Goal: Task Accomplishment & Management: Complete application form

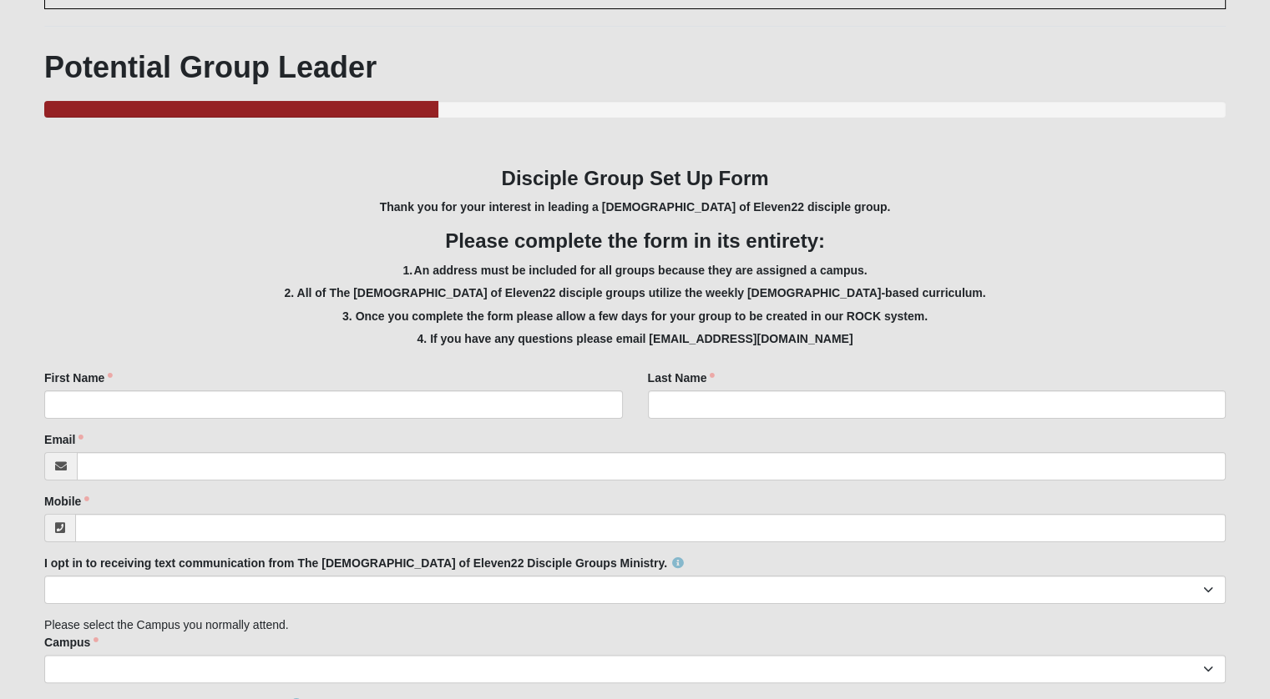
scroll to position [145, 0]
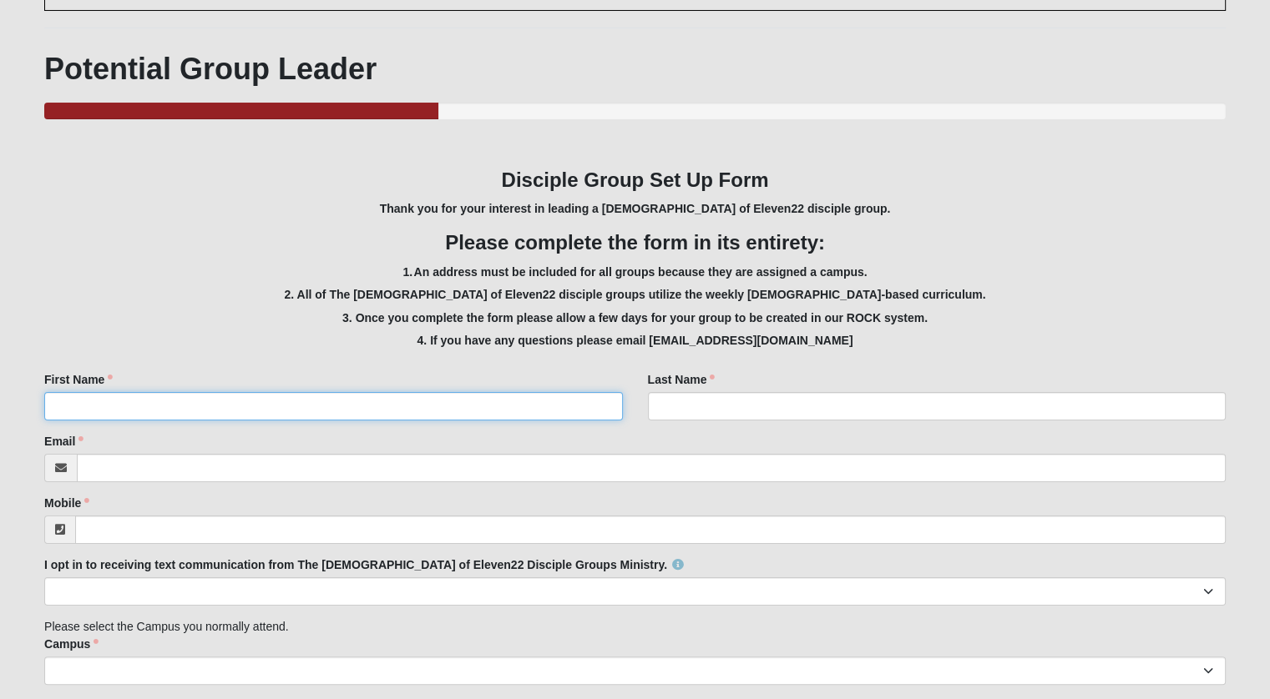
click at [179, 405] on input "First Name" at bounding box center [333, 406] width 578 height 28
type input "[PERSON_NAME]"
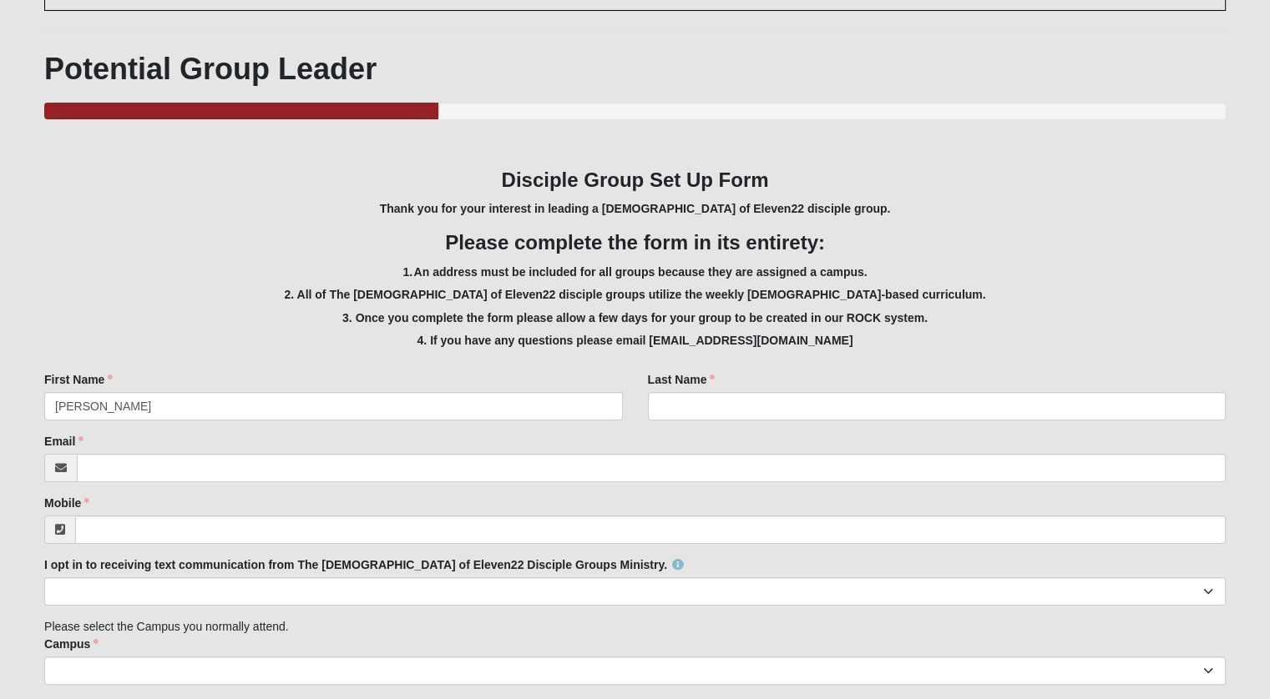
type input "[PERSON_NAME]"
type input "[PERSON_NAME][EMAIL_ADDRESS][DOMAIN_NAME]"
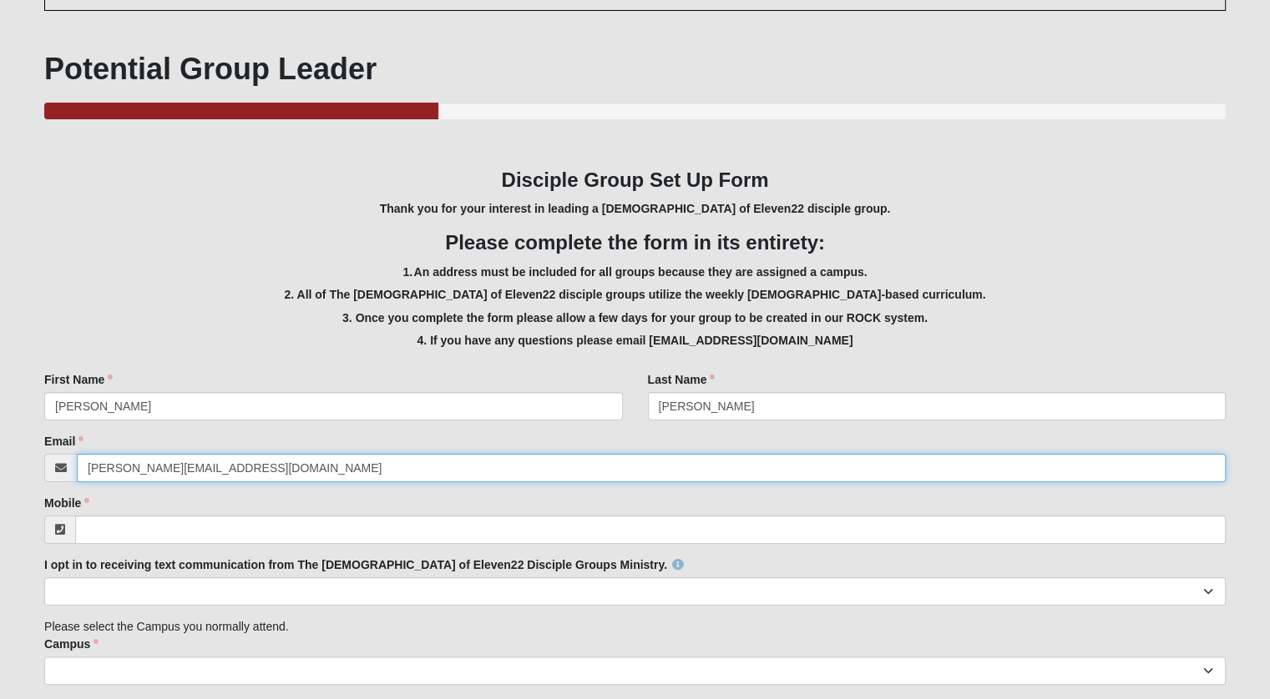
type input "9042360472"
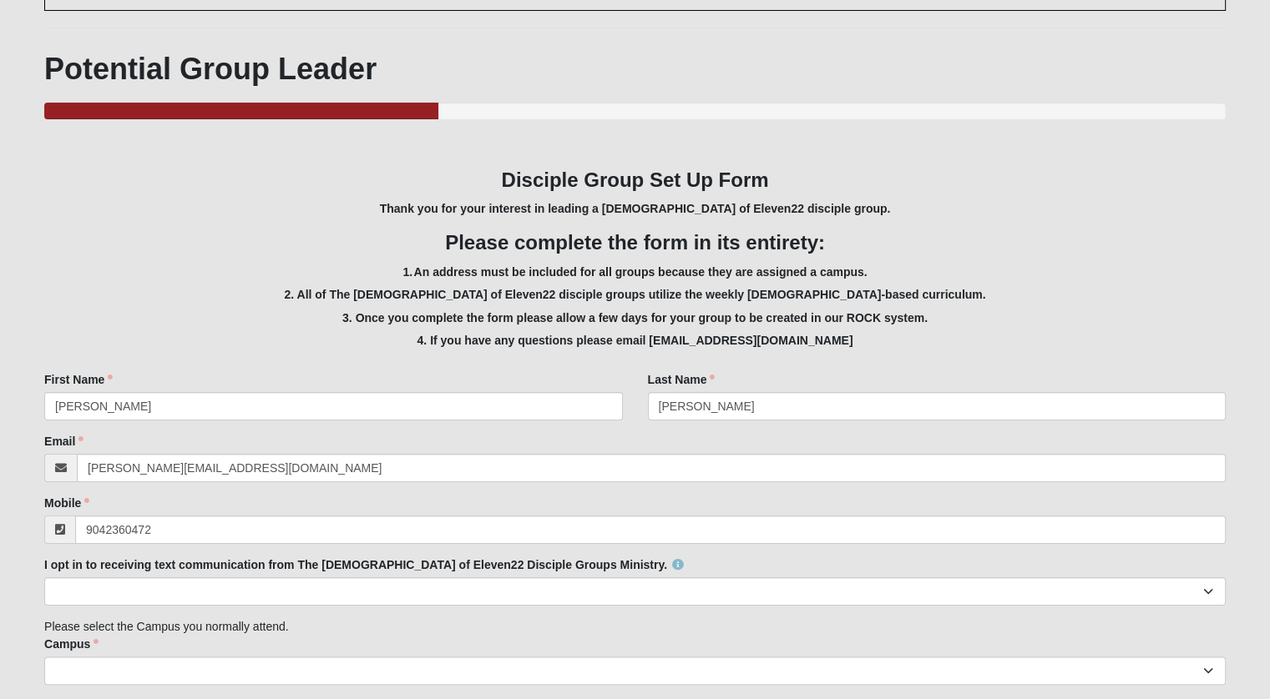
type input "[STREET_ADDRESS]"
type input "[GEOGRAPHIC_DATA]"
type input "32225"
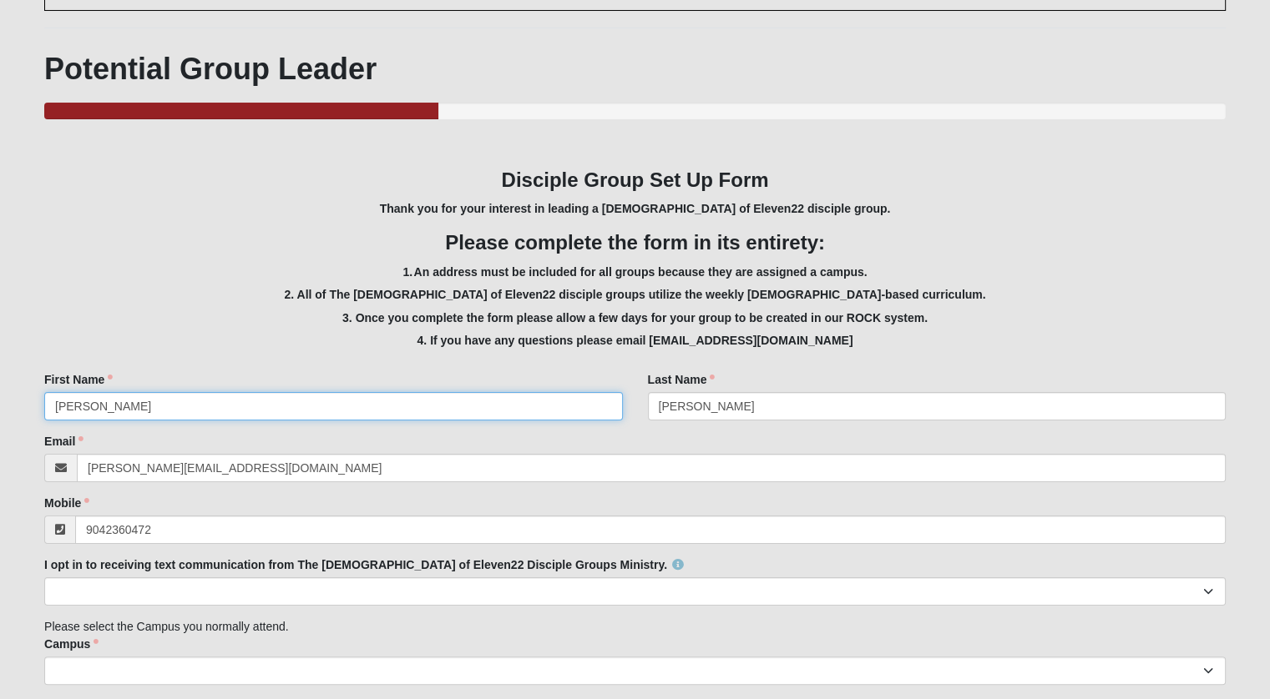
type input "[PHONE_NUMBER]"
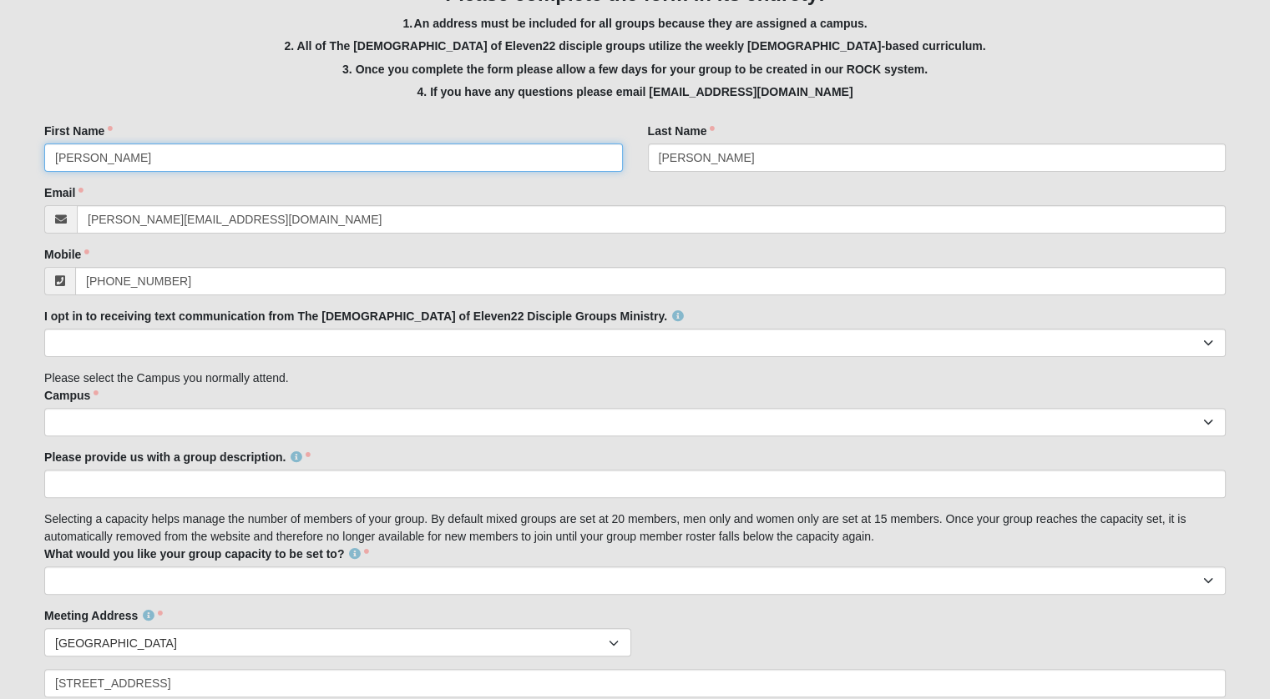
scroll to position [396, 0]
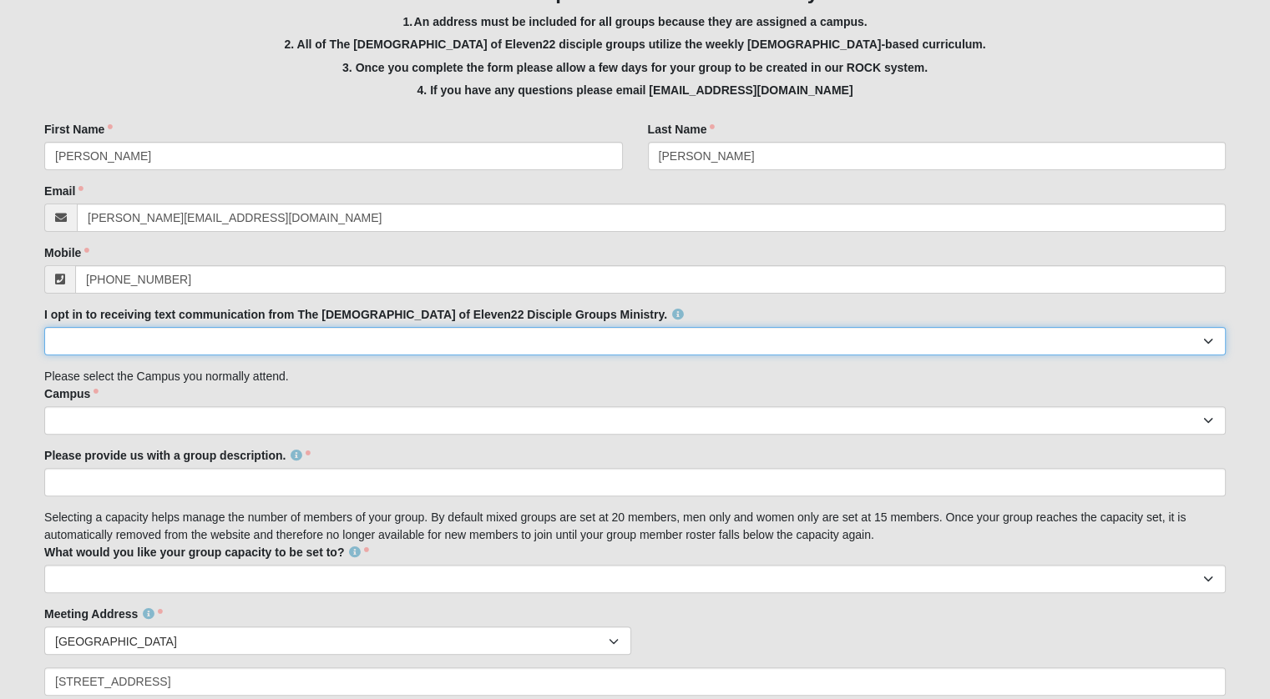
click at [257, 345] on select "Yes No" at bounding box center [634, 341] width 1181 height 28
select select "Yes"
click at [44, 327] on select "Yes No" at bounding box center [634, 341] width 1181 height 28
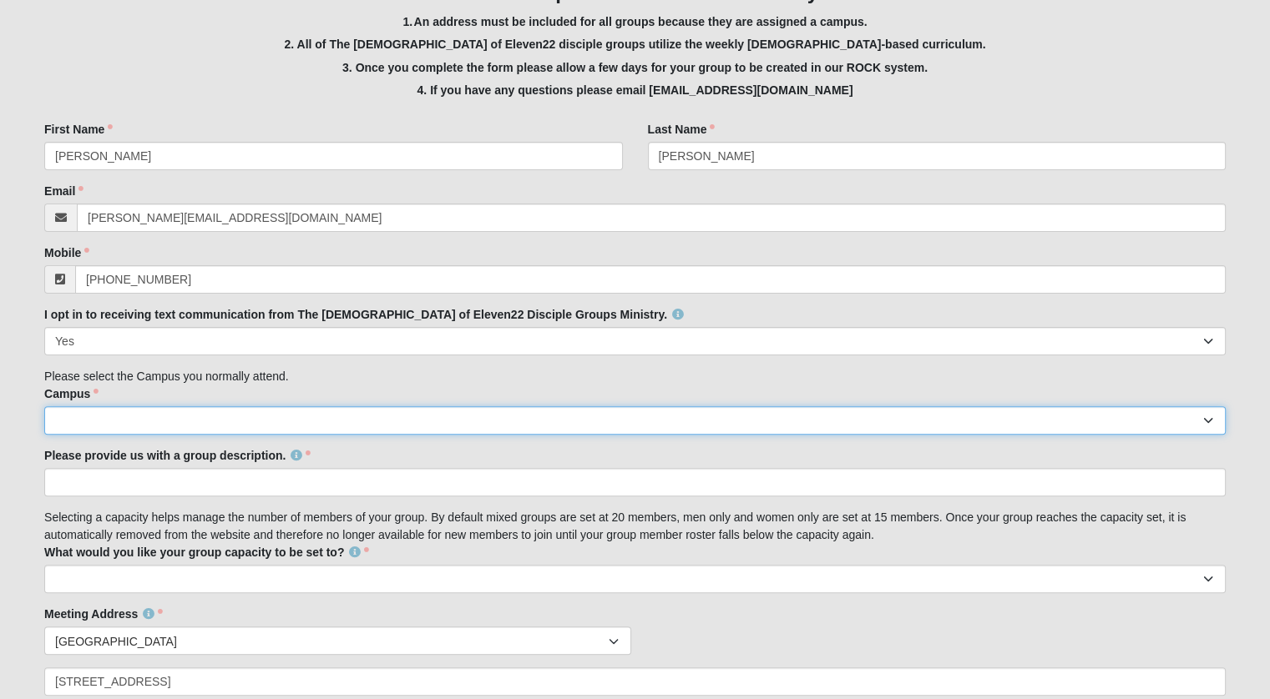
click at [74, 421] on select "Arlington Baymeadows Eleven22 Online [PERSON_NAME][GEOGRAPHIC_DATA] Jesup [GEOG…" at bounding box center [634, 420] width 1181 height 28
select select "5"
click at [44, 406] on select "Arlington Baymeadows Eleven22 Online [PERSON_NAME][GEOGRAPHIC_DATA] Jesup [GEOG…" at bounding box center [634, 420] width 1181 height 28
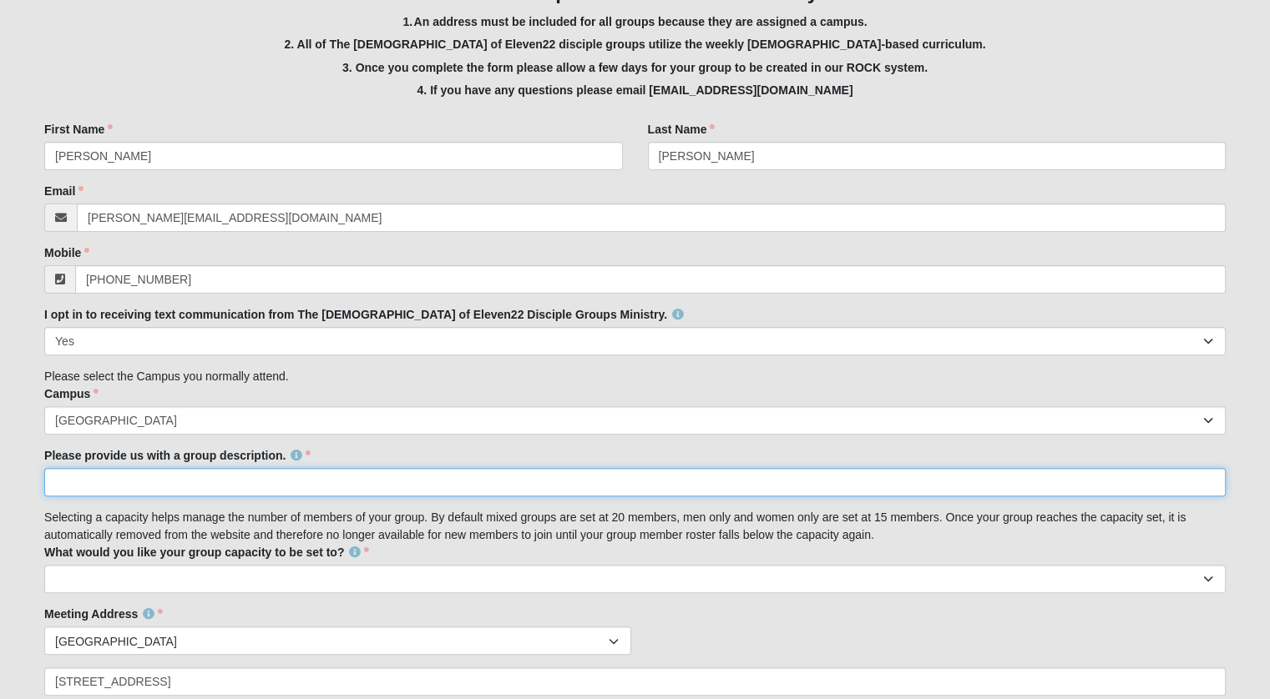
click at [145, 485] on input "Please provide us with a group description." at bounding box center [634, 482] width 1181 height 28
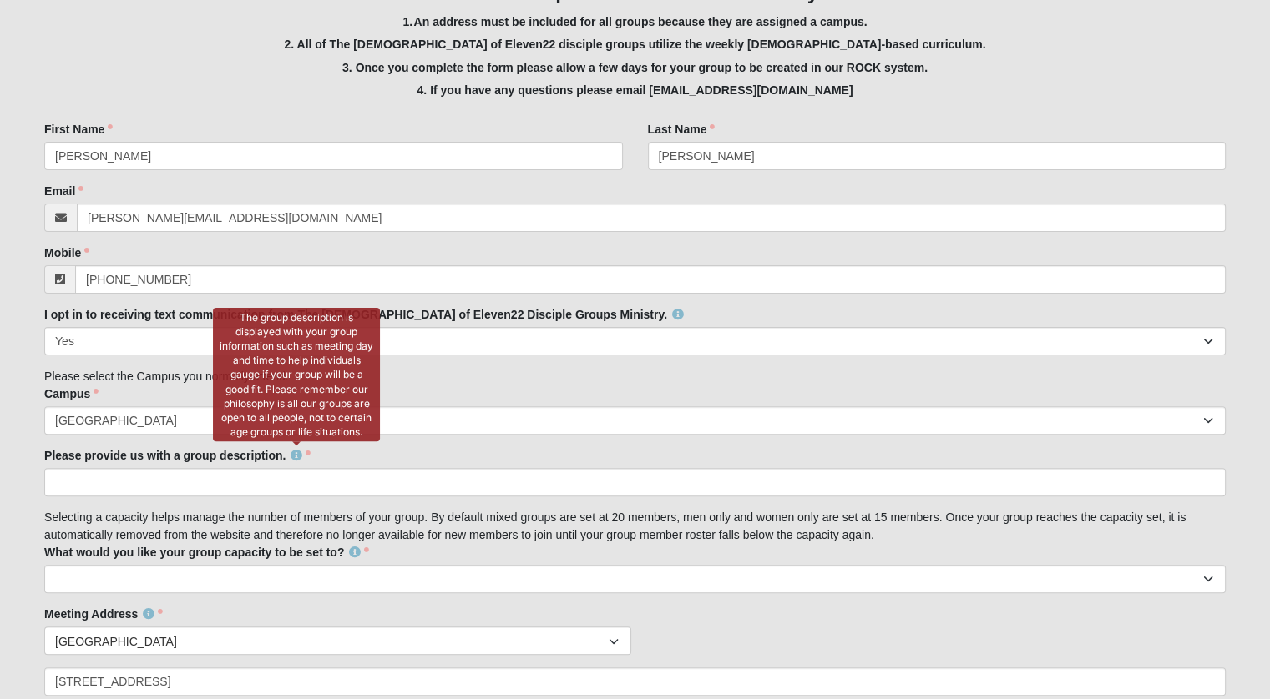
click at [297, 450] on icon at bounding box center [296, 456] width 12 height 12
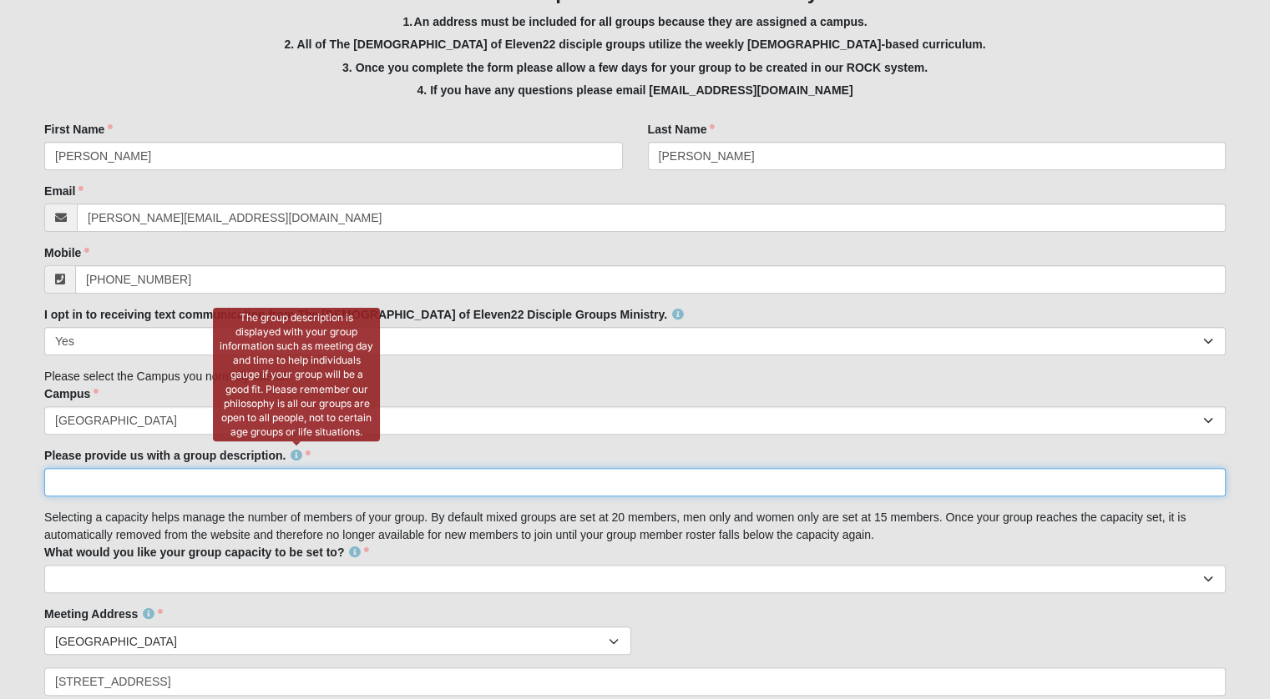
click at [288, 478] on input "Please provide us with a group description." at bounding box center [634, 482] width 1181 height 28
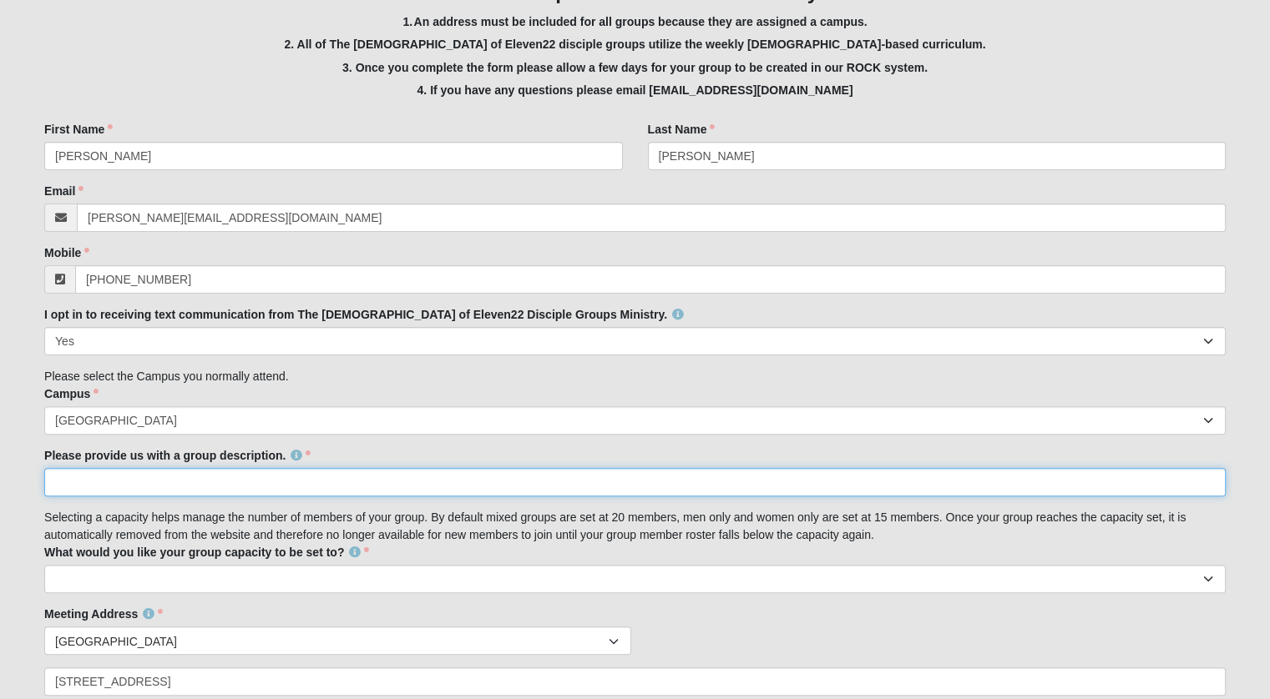
paste input "A welcoming group for women to share life and grow in faith together"
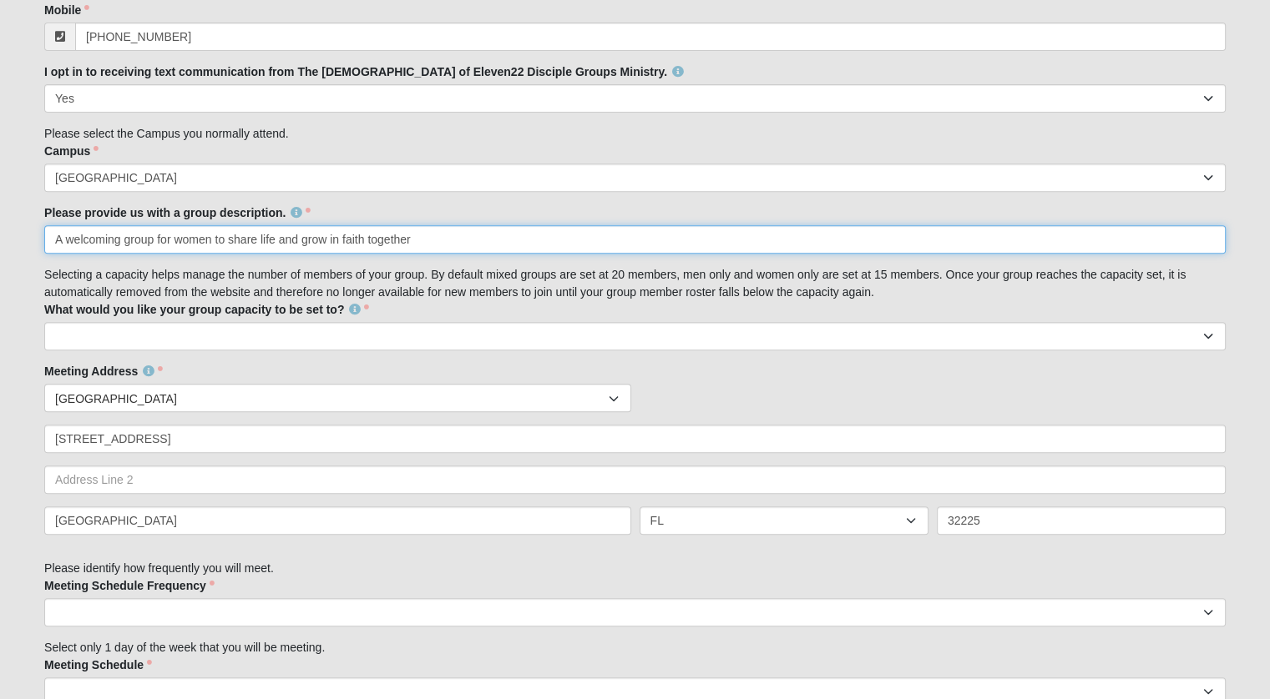
scroll to position [646, 0]
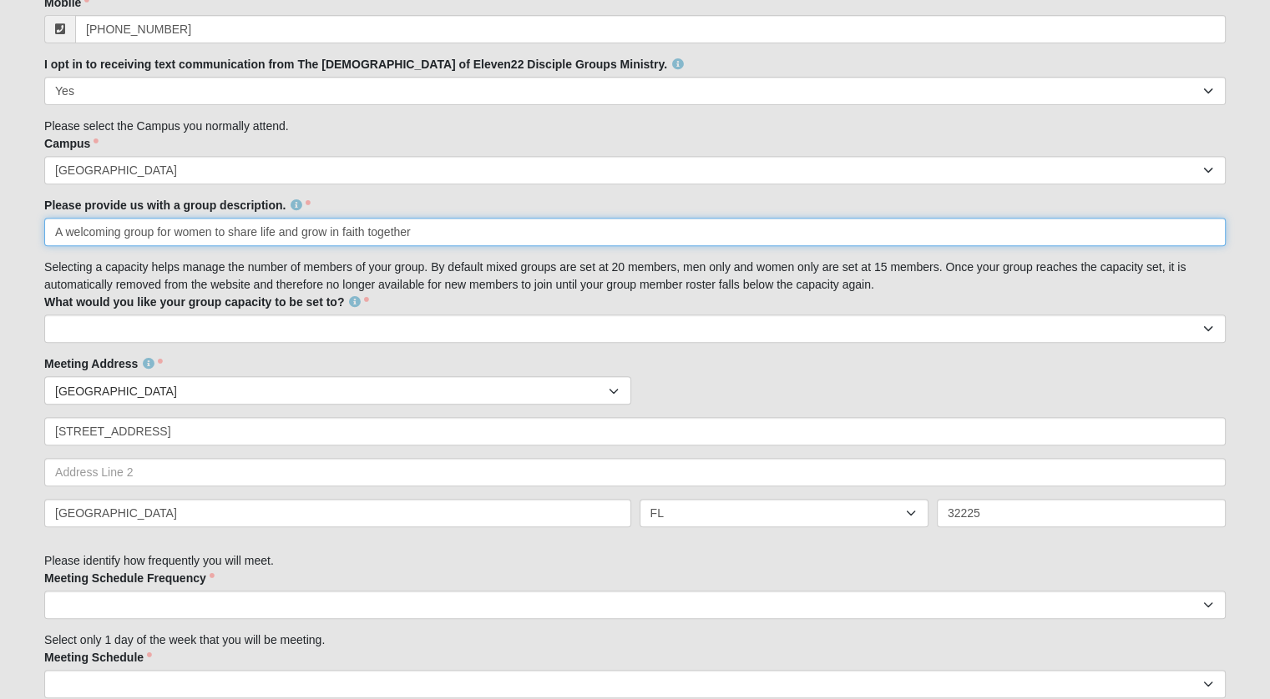
type input "A welcoming group for women to share life and grow in faith together"
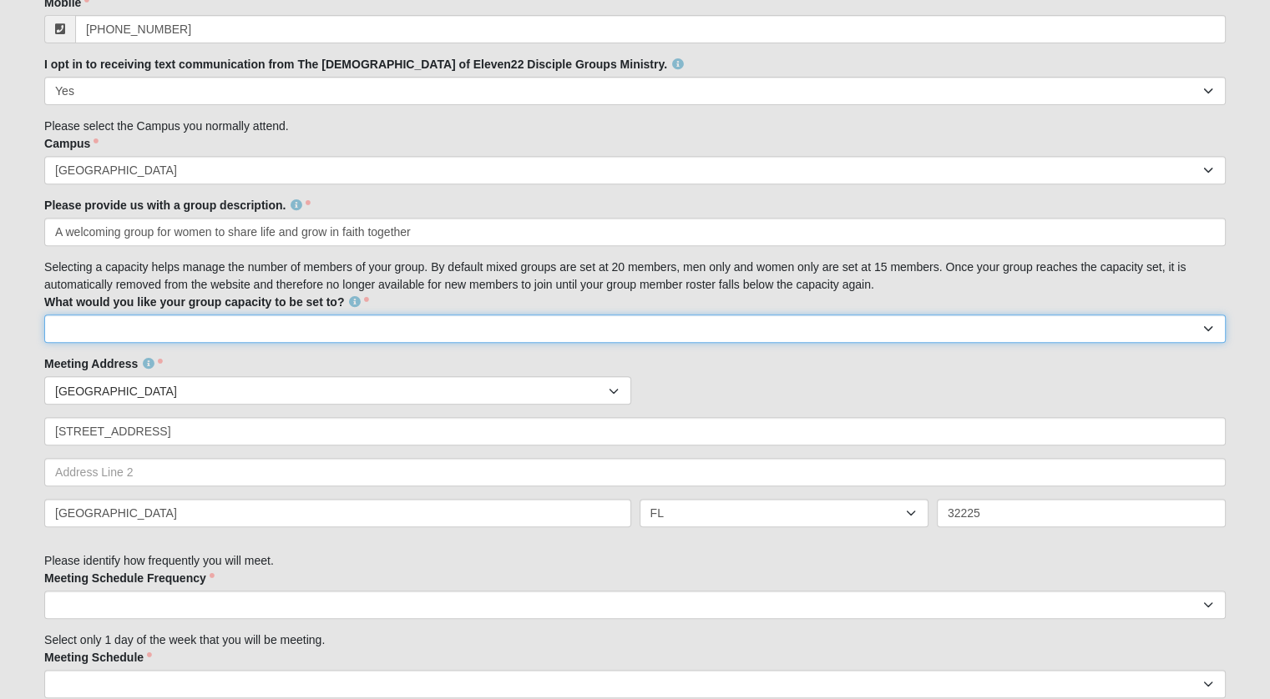
click at [447, 333] on select "10 15 20 25" at bounding box center [634, 329] width 1181 height 28
select select "15"
click at [44, 315] on select "10 15 20 25" at bounding box center [634, 329] width 1181 height 28
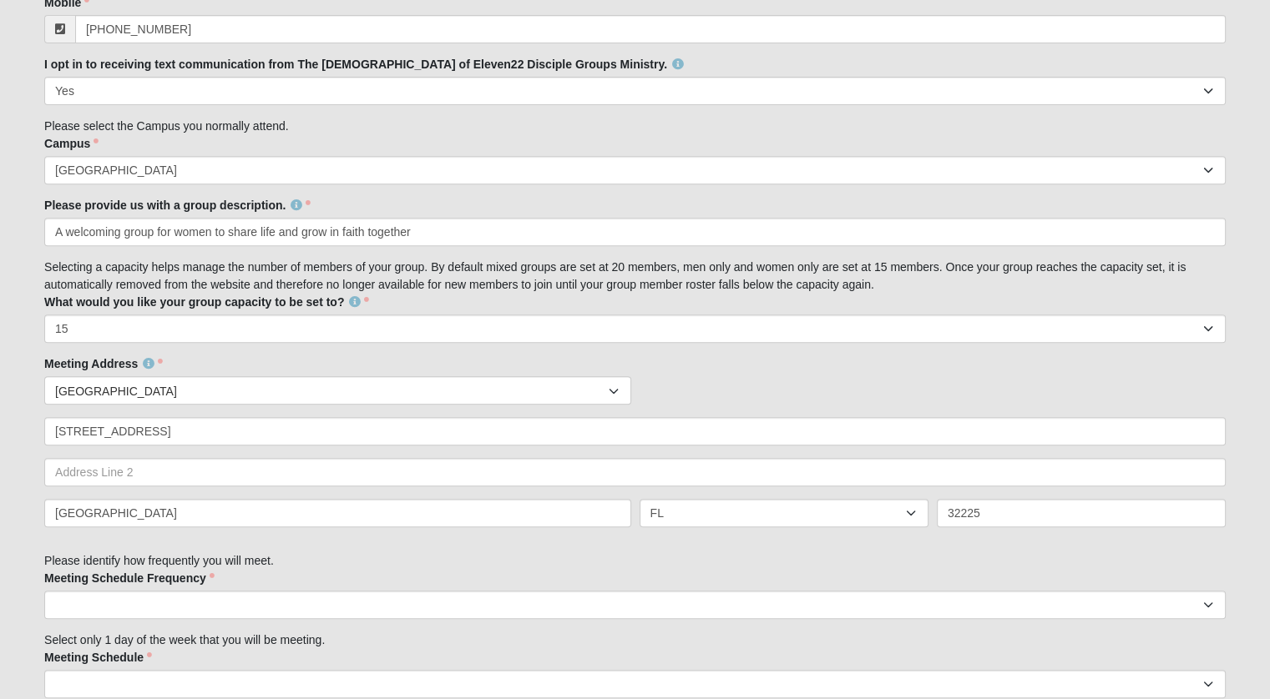
click at [140, 389] on span "[GEOGRAPHIC_DATA]" at bounding box center [331, 391] width 553 height 28
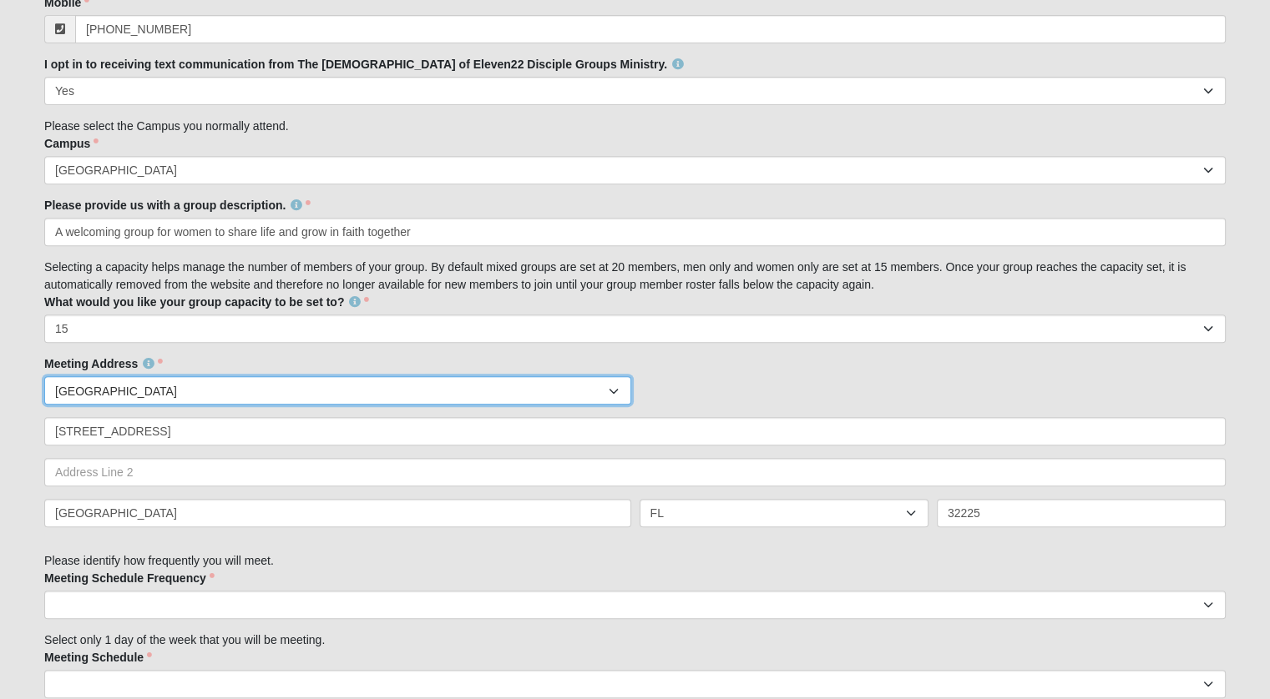
click at [140, 389] on span "[GEOGRAPHIC_DATA]" at bounding box center [331, 391] width 553 height 28
click at [335, 545] on div "Family Member to Register Disciple Group Set Up Form Thank you for your interes…" at bounding box center [634, 449] width 1181 height 1628
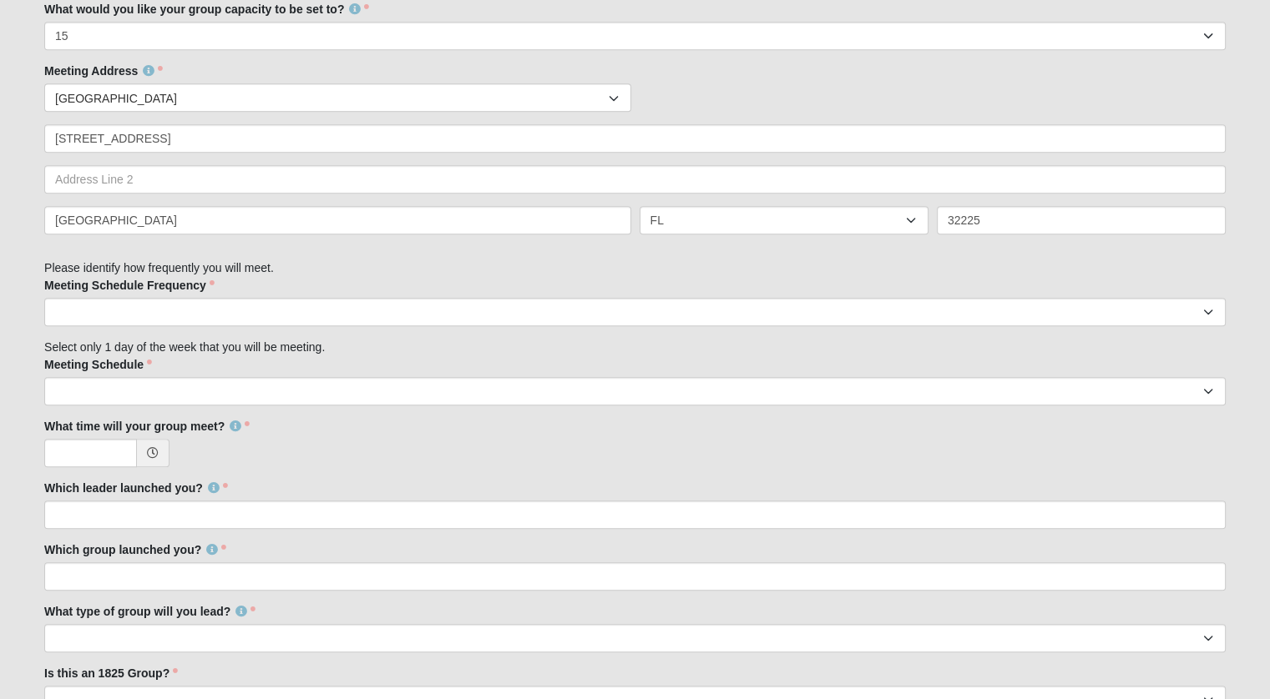
scroll to position [980, 0]
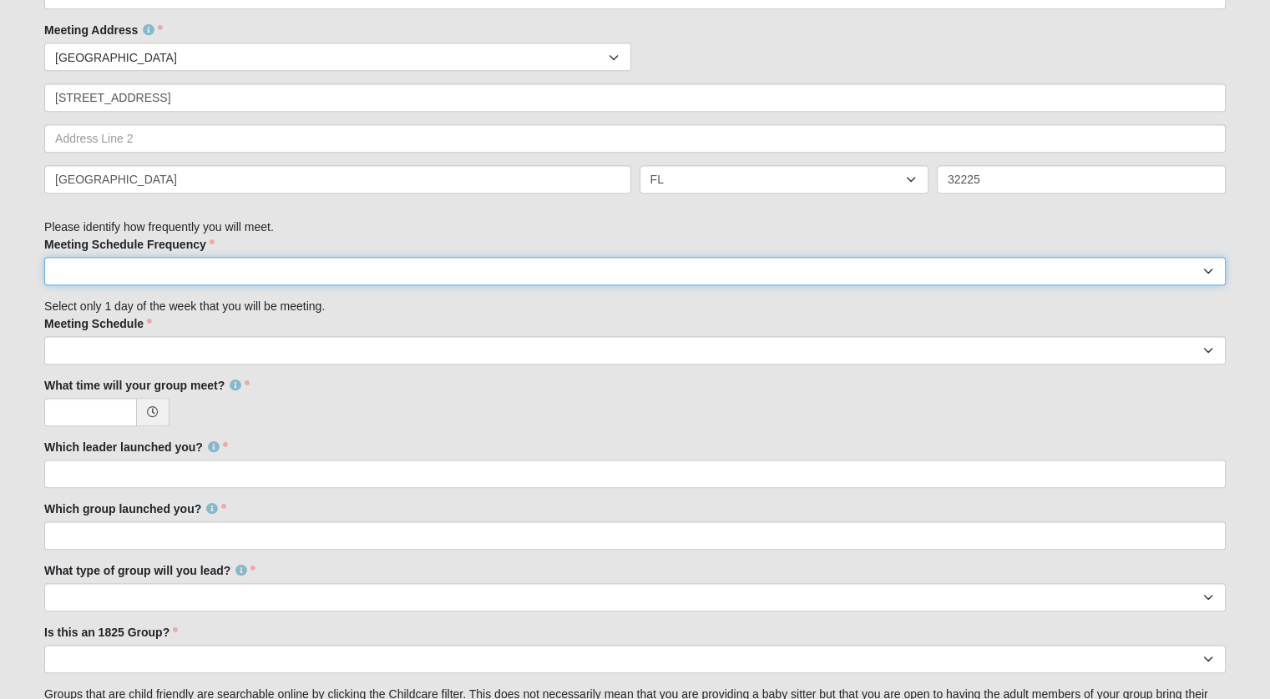
click at [157, 267] on select "weekly biweekly monthly" at bounding box center [634, 271] width 1181 height 28
select select "weekly"
click at [44, 257] on select "weekly biweekly monthly" at bounding box center [634, 271] width 1181 height 28
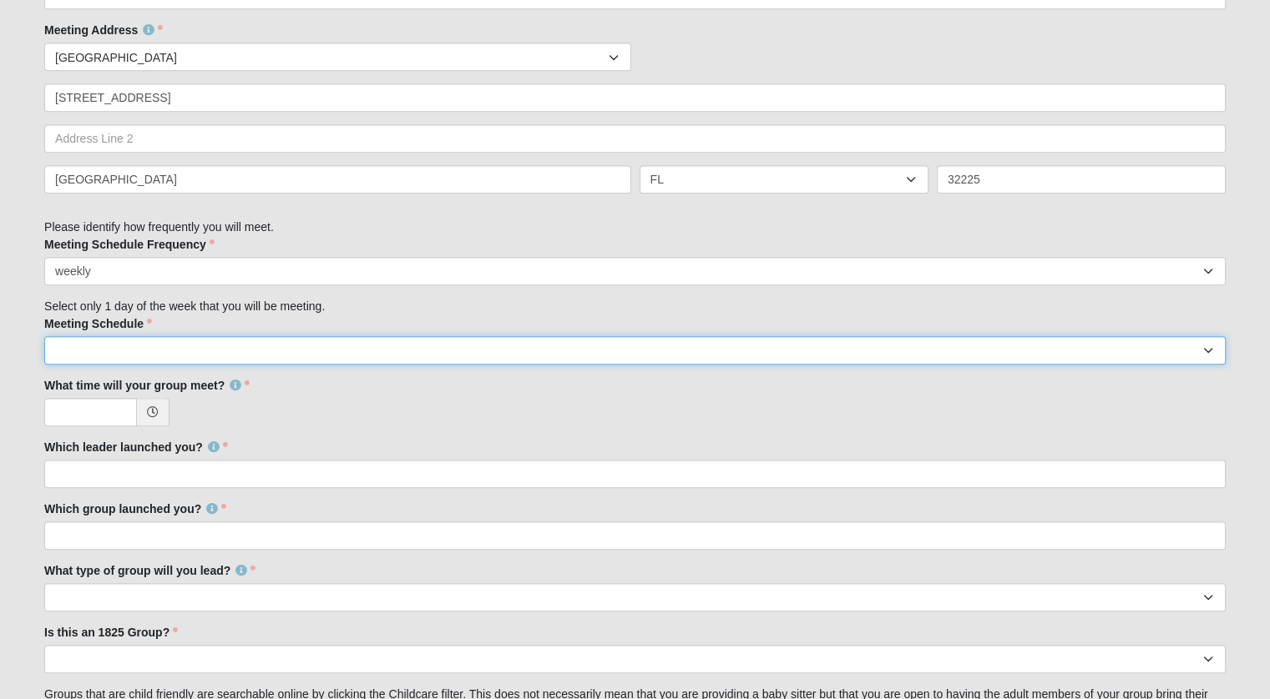
click at [136, 356] on select "[DATE] [DATE] [DATE] [DATE] [DATE] [DATE] [DATE]" at bounding box center [634, 350] width 1181 height 28
select select "2"
click at [44, 336] on select "[DATE] [DATE] [DATE] [DATE] [DATE] [DATE] [DATE]" at bounding box center [634, 350] width 1181 height 28
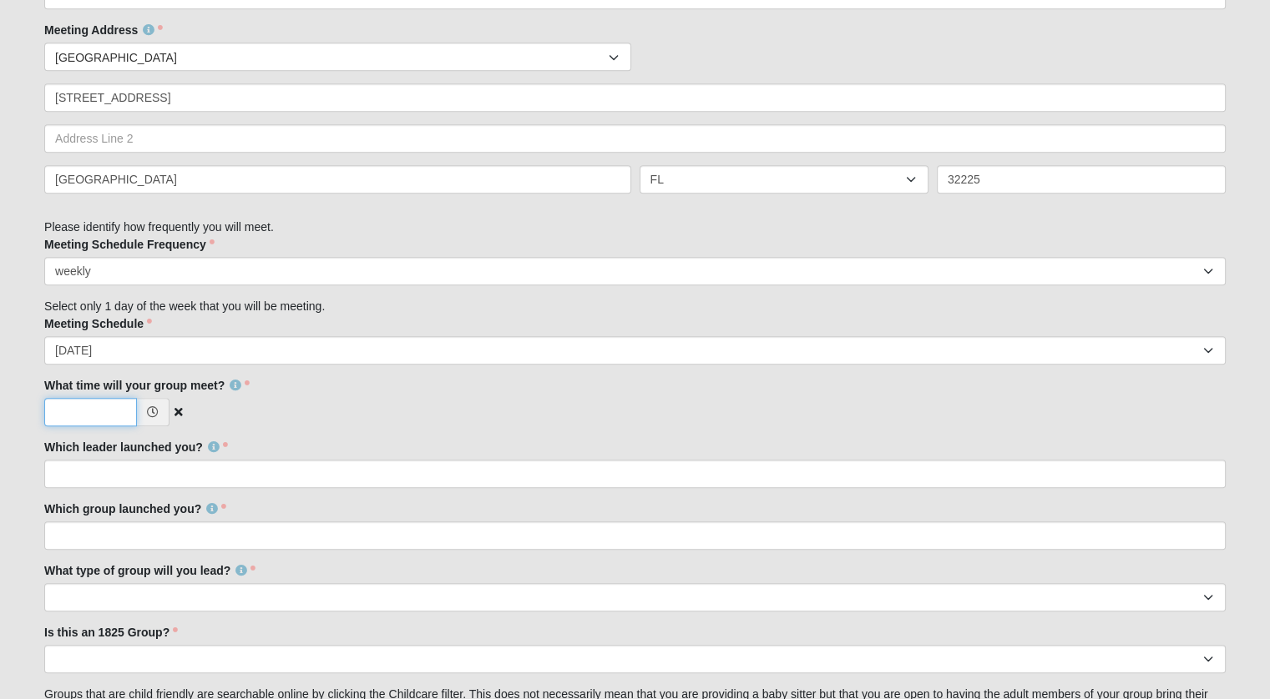
click at [92, 410] on input "What time will your group meet?" at bounding box center [90, 412] width 93 height 28
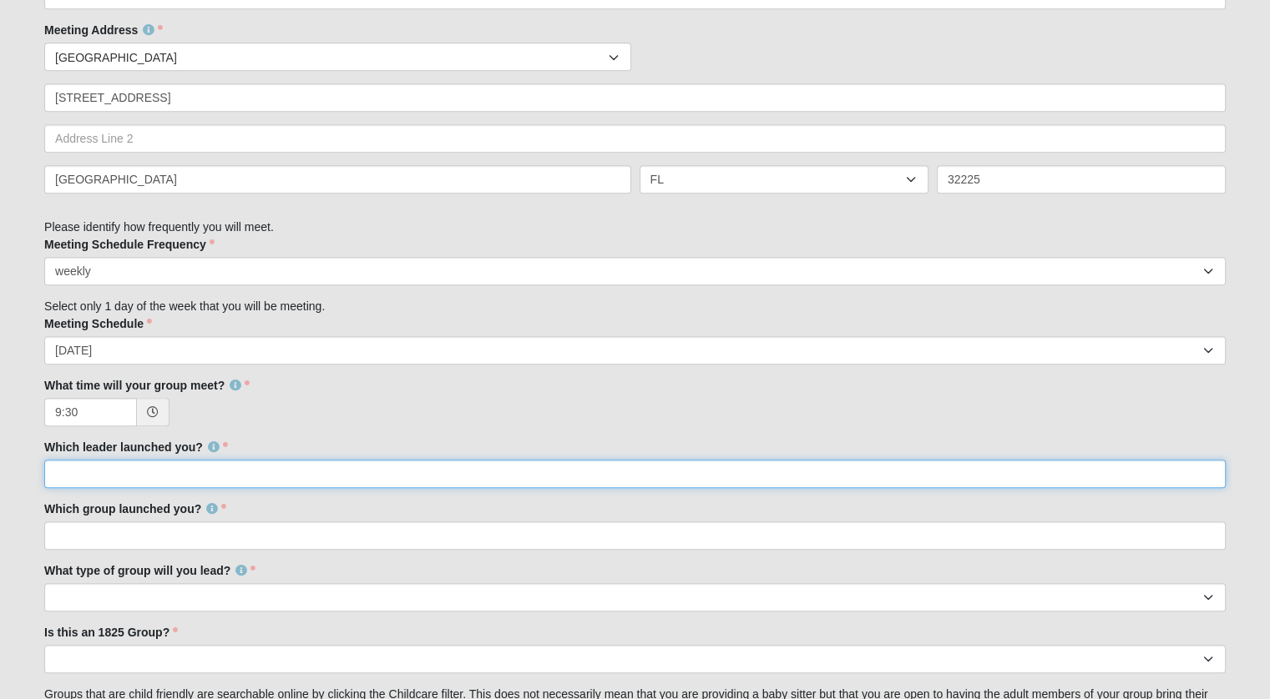
type input "9:30 AM"
click at [94, 482] on input "Which leader launched you?" at bounding box center [634, 474] width 1181 height 28
type input "[PERSON_NAME]"
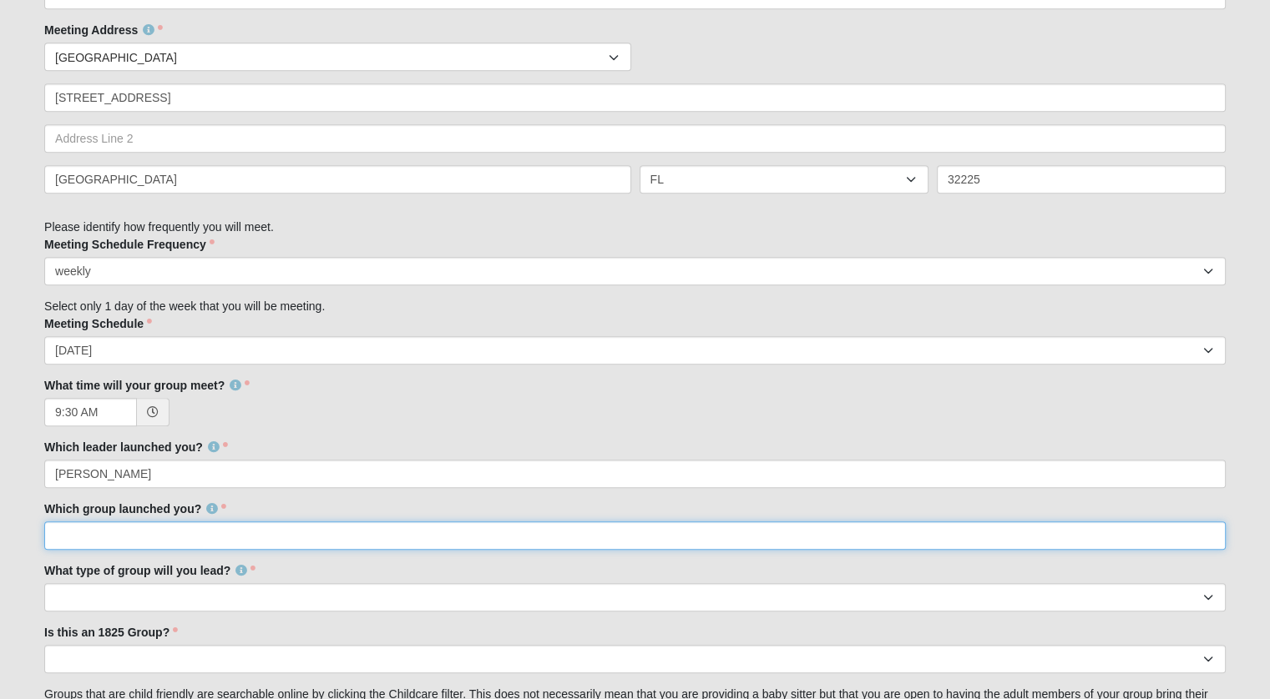
click at [116, 537] on input "Which group launched you?" at bounding box center [634, 536] width 1181 height 28
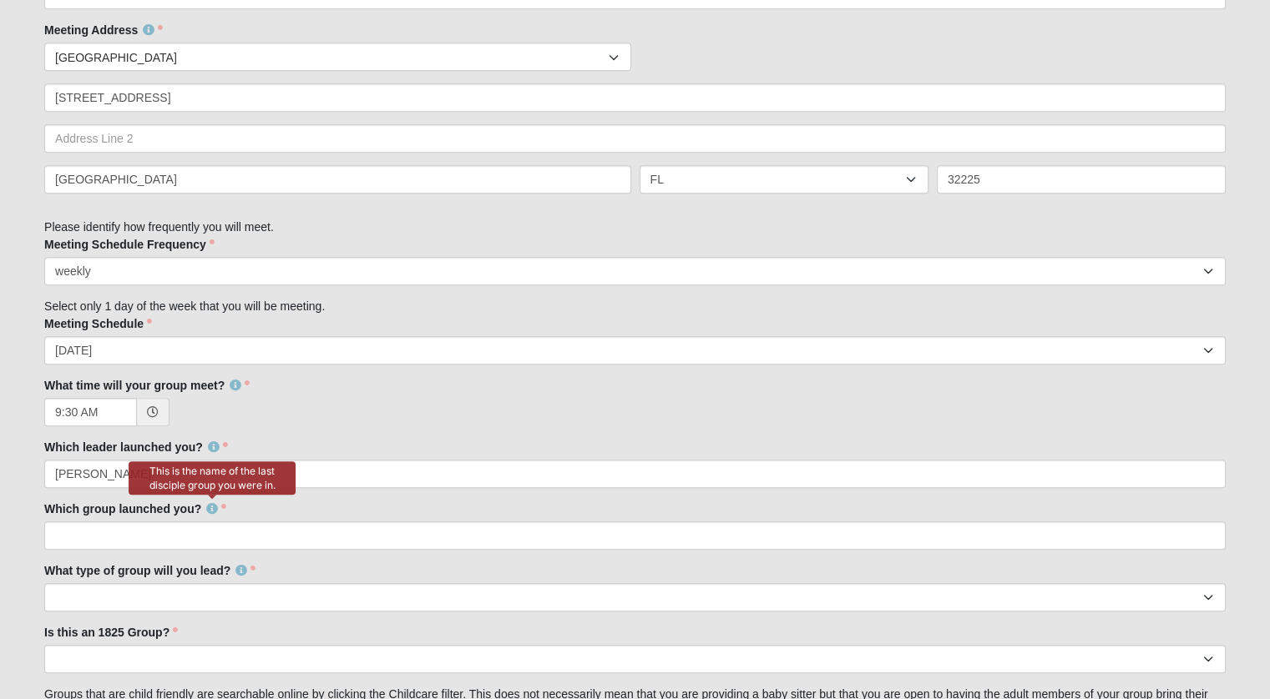
click at [214, 507] on icon at bounding box center [212, 509] width 12 height 12
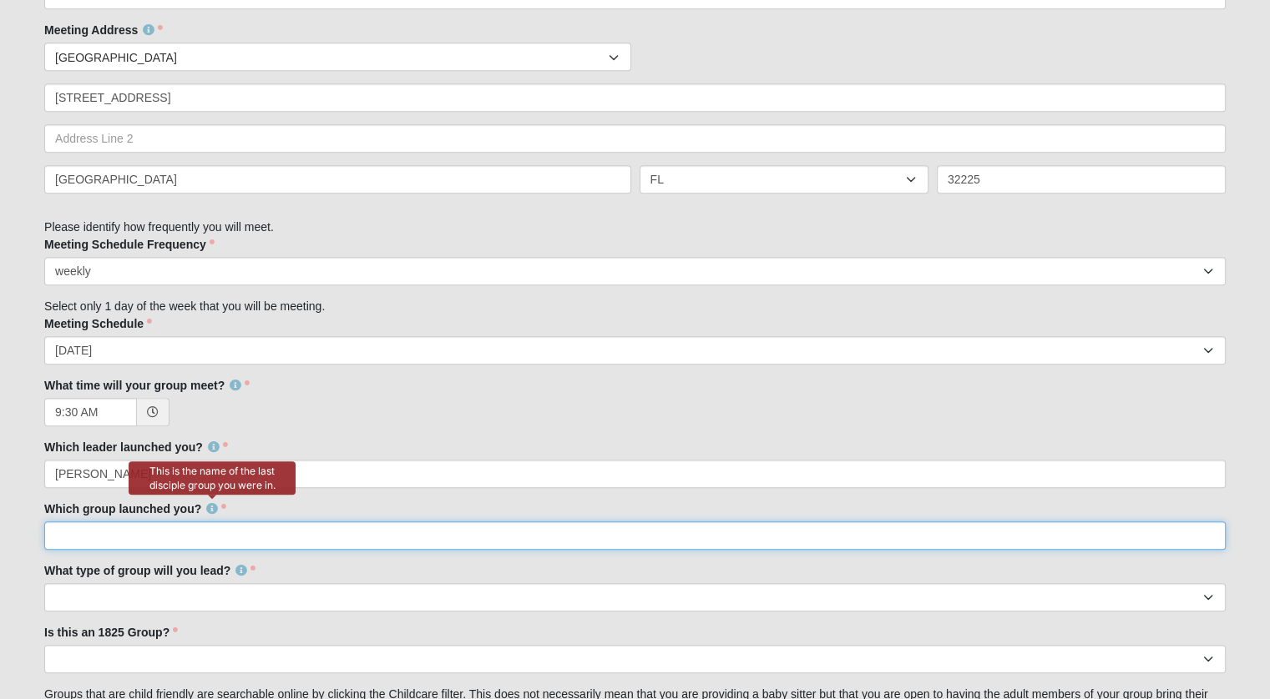
click at [174, 537] on input "Which group launched you?" at bounding box center [634, 536] width 1181 height 28
type input "Ali Parsons and Caroline Lay"
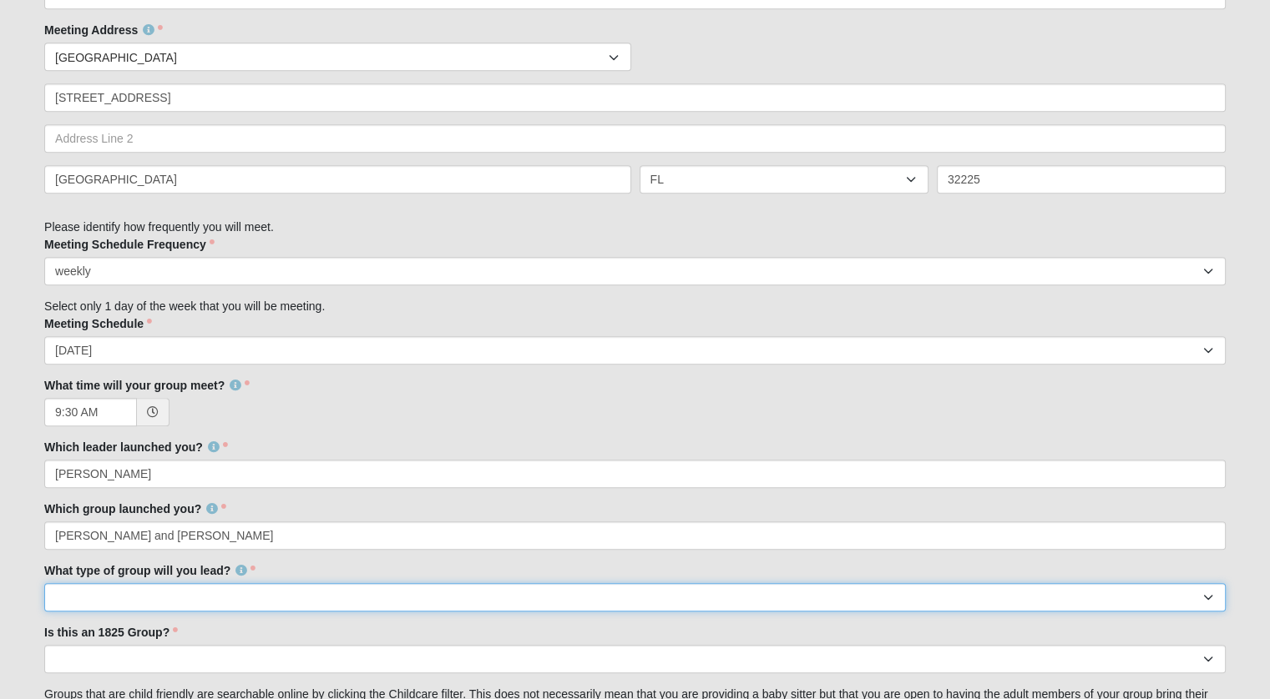
click at [204, 603] on select "Mens Womens Mixed" at bounding box center [634, 597] width 1181 height 28
select select "1F90574A-4510-469F-BDE5-929B0B570BE6"
click at [44, 583] on select "Mens Womens Mixed" at bounding box center [634, 597] width 1181 height 28
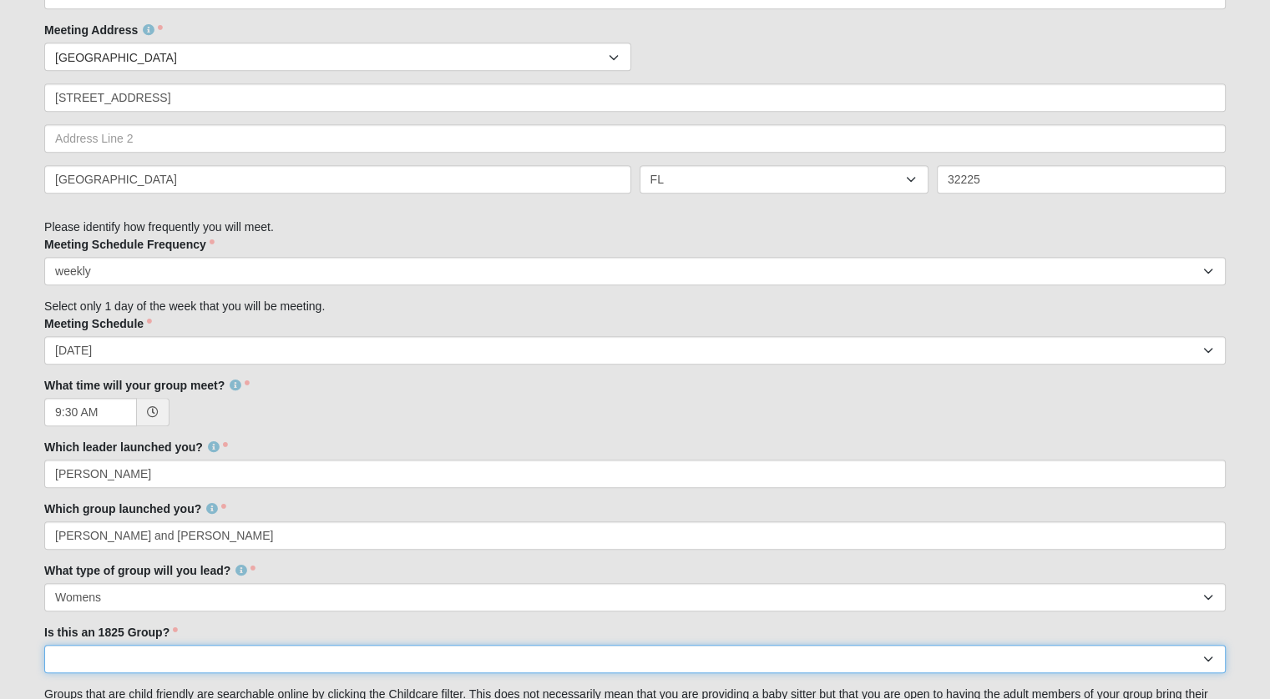
click at [123, 659] on select "No Yes" at bounding box center [634, 659] width 1181 height 28
select select "False"
click at [44, 645] on select "No Yes" at bounding box center [634, 659] width 1181 height 28
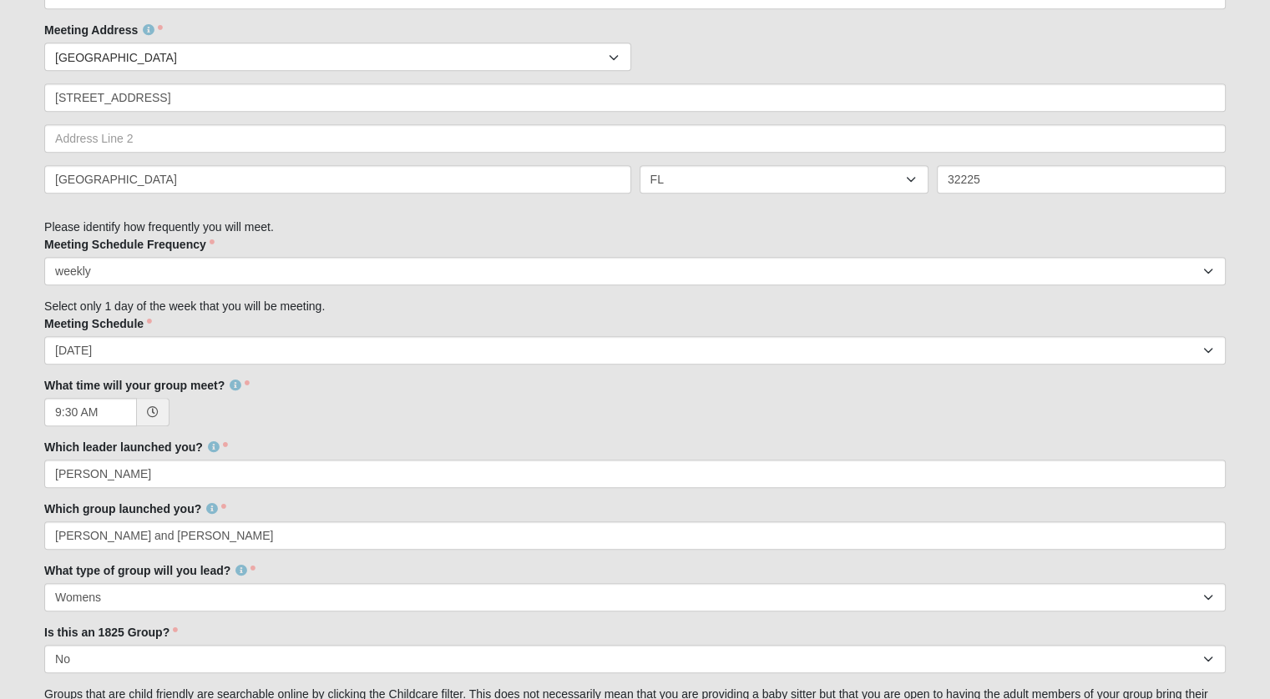
click at [23, 619] on form "Log In Disciple Group Leader Set Up Form Events Disciple Group Leader Set Up Fo…" at bounding box center [635, 37] width 1270 height 1992
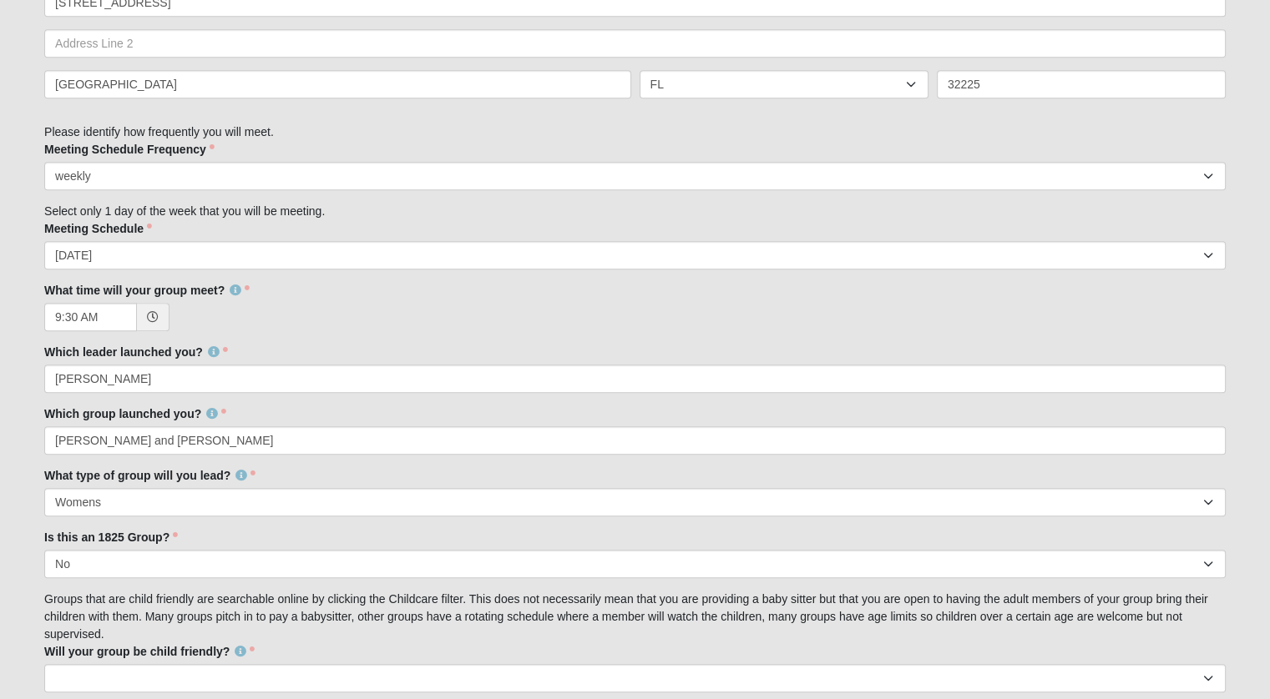
scroll to position [1314, 0]
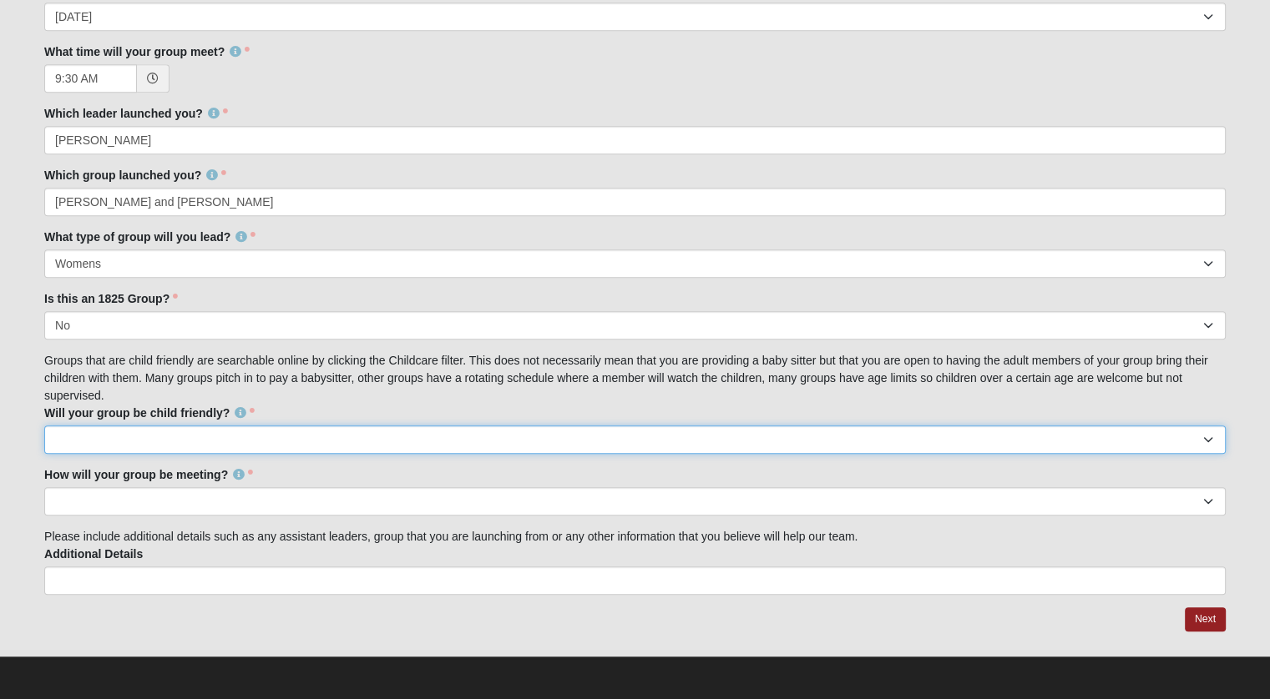
click at [114, 437] on select "No Yes" at bounding box center [634, 440] width 1181 height 28
select select "False"
click at [44, 426] on select "No Yes" at bounding box center [634, 440] width 1181 height 28
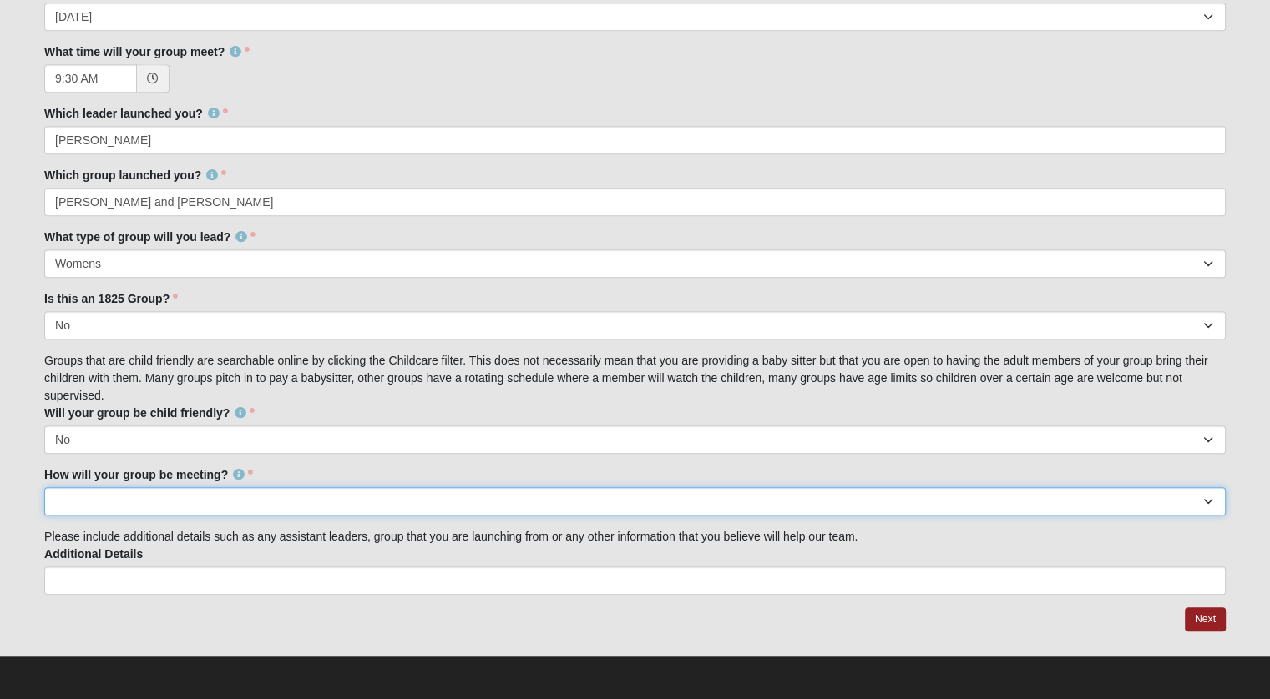
click at [154, 501] on select "In Person Virtual" at bounding box center [634, 501] width 1181 height 28
select select "1596"
click at [44, 487] on select "In Person Virtual" at bounding box center [634, 501] width 1181 height 28
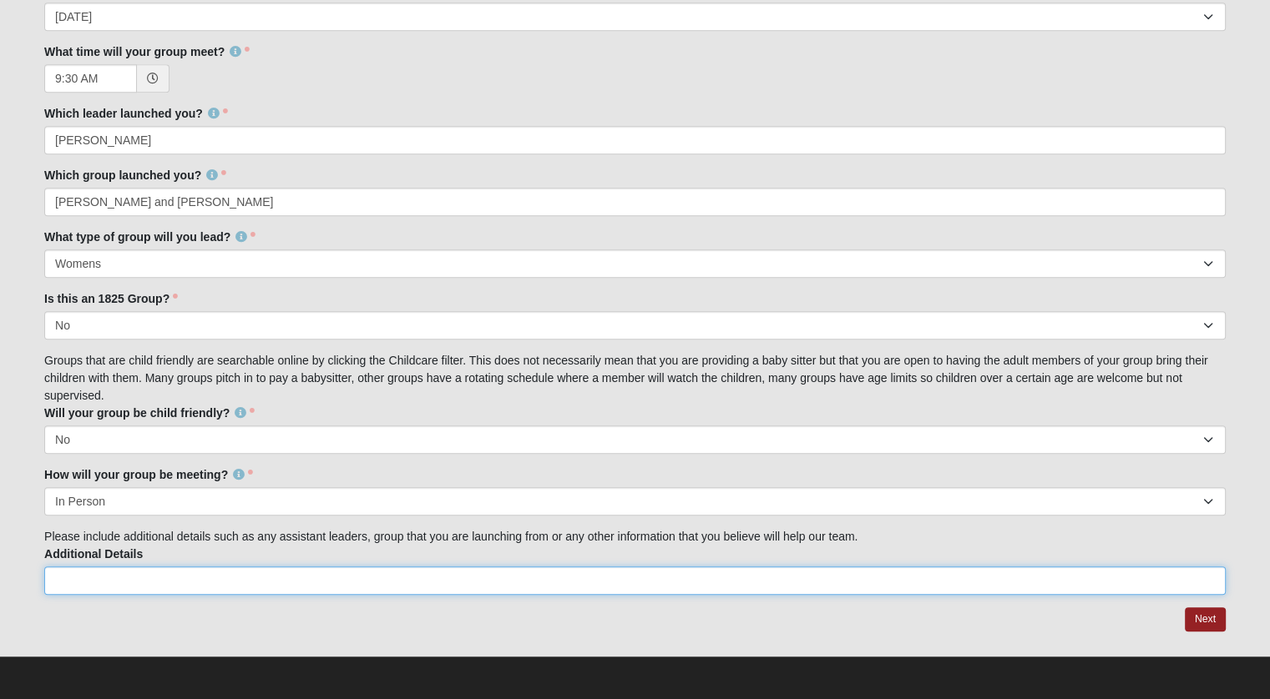
click at [119, 576] on input "Additional Details" at bounding box center [634, 581] width 1181 height 28
type input "My mom, [PERSON_NAME], will be a frequent guest."
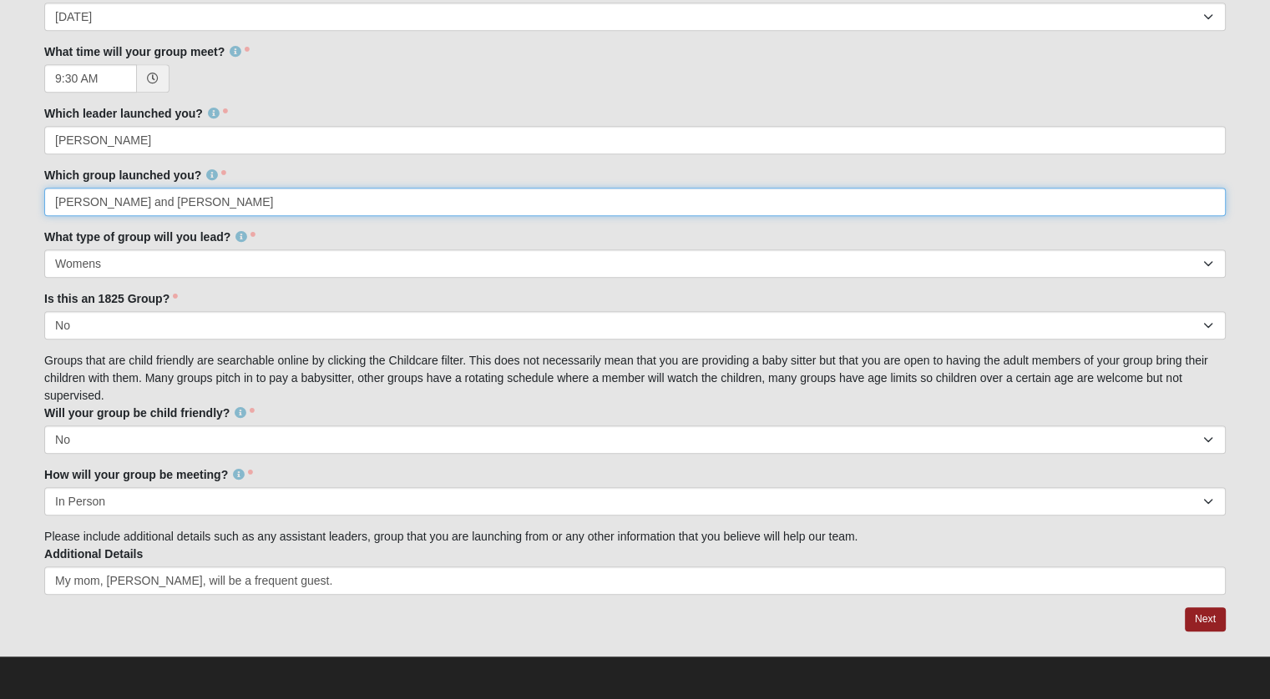
click at [247, 197] on input "Ali Parsons and Caroline Lay" at bounding box center [634, 202] width 1181 height 28
type input "[PERSON_NAME] and [PERSON_NAME] in [GEOGRAPHIC_DATA] 32266"
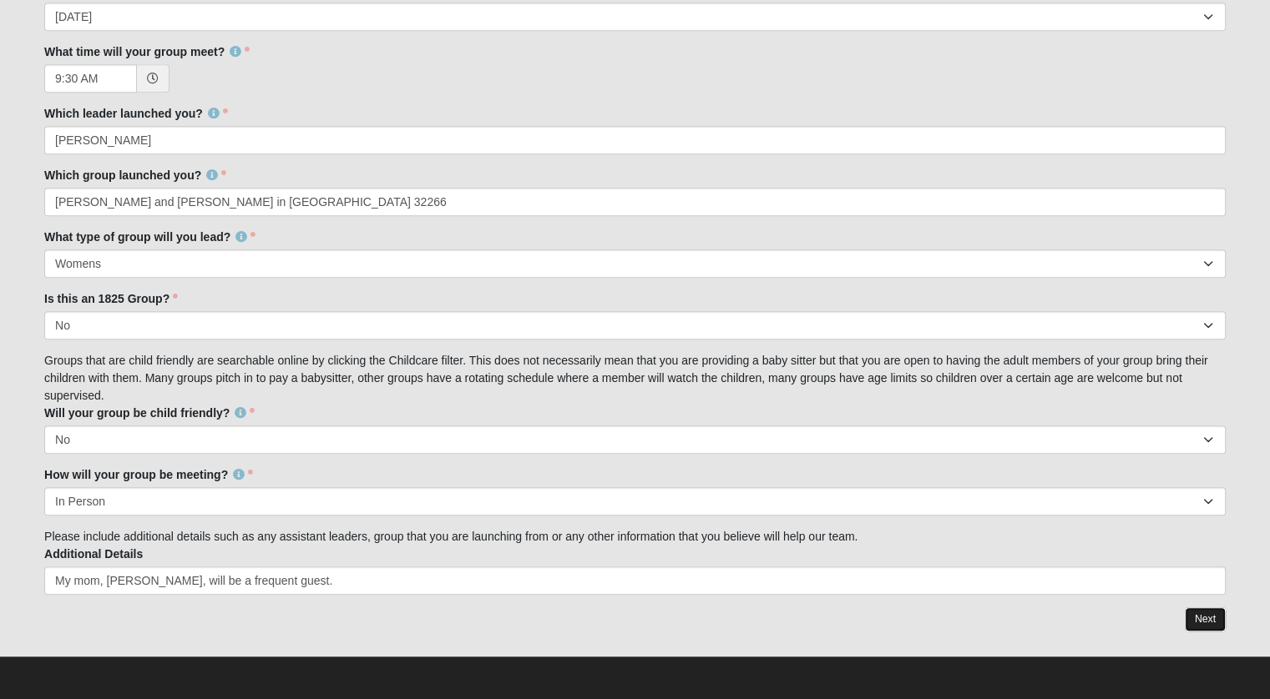
click at [1209, 616] on link "Next" at bounding box center [1204, 620] width 41 height 24
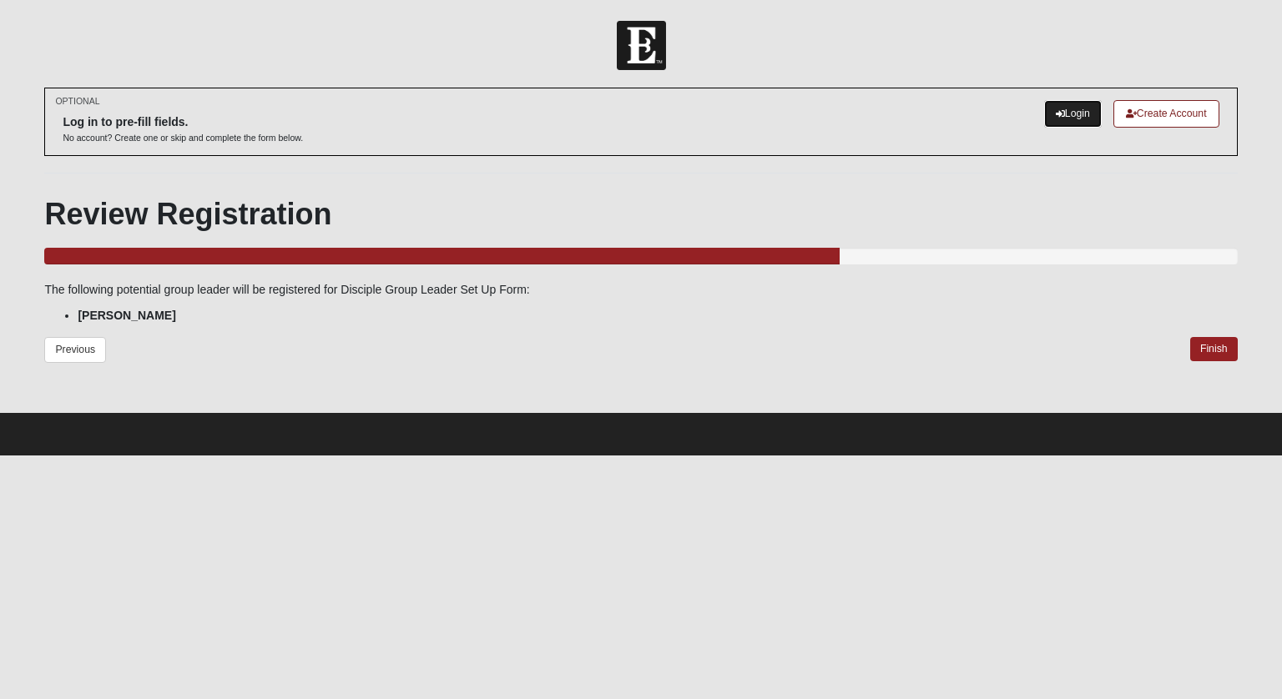
click at [1075, 114] on link "Login" at bounding box center [1073, 114] width 58 height 28
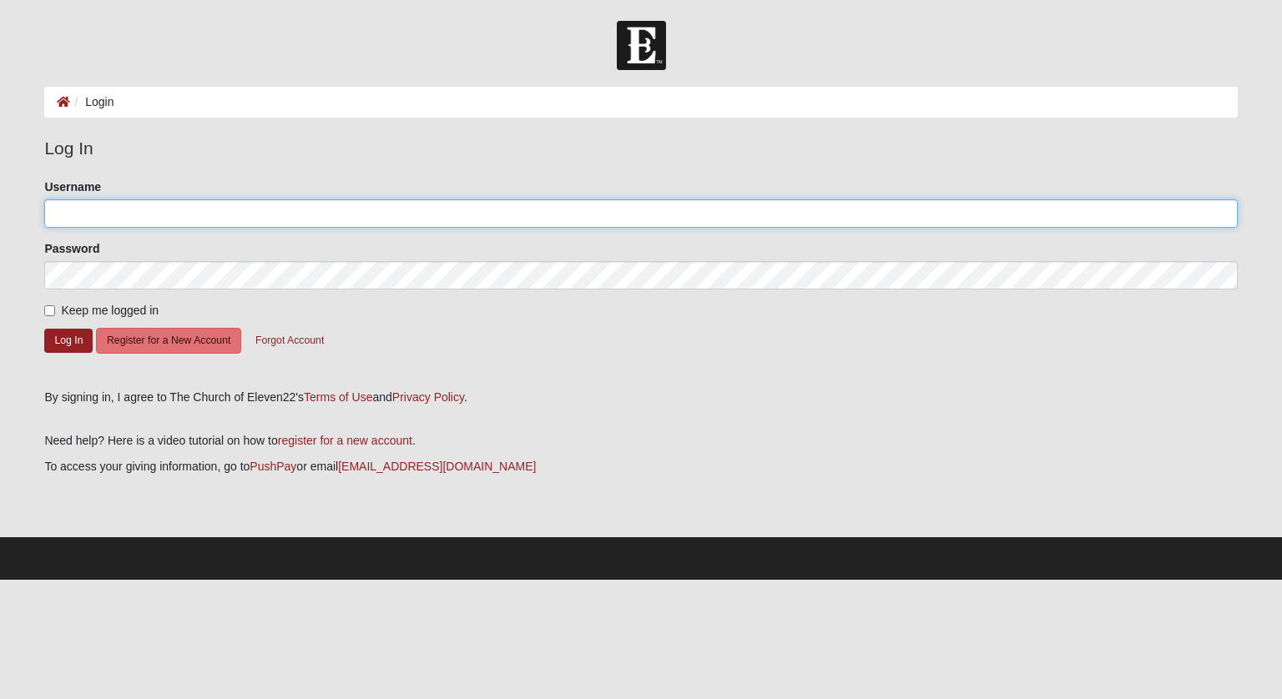
type input "[PERSON_NAME][EMAIL_ADDRESS][DOMAIN_NAME]"
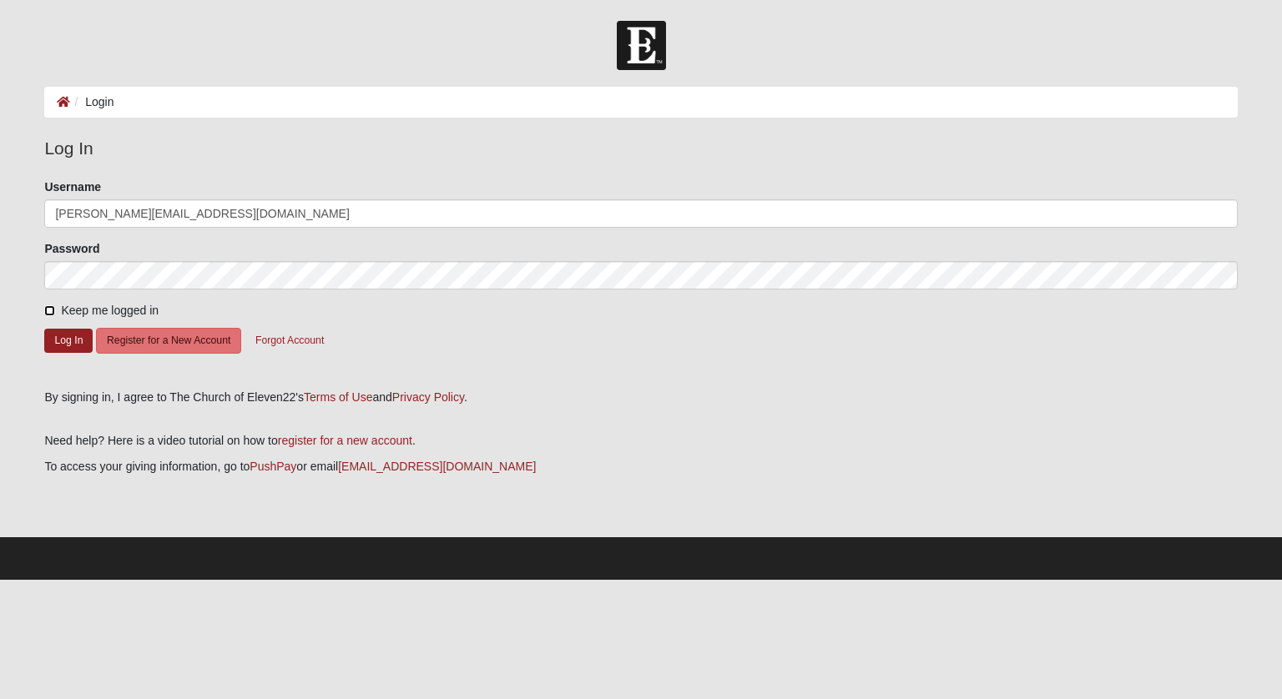
click at [49, 311] on input "Keep me logged in" at bounding box center [49, 310] width 11 height 11
checkbox input "true"
click at [54, 335] on button "Log In" at bounding box center [68, 341] width 48 height 24
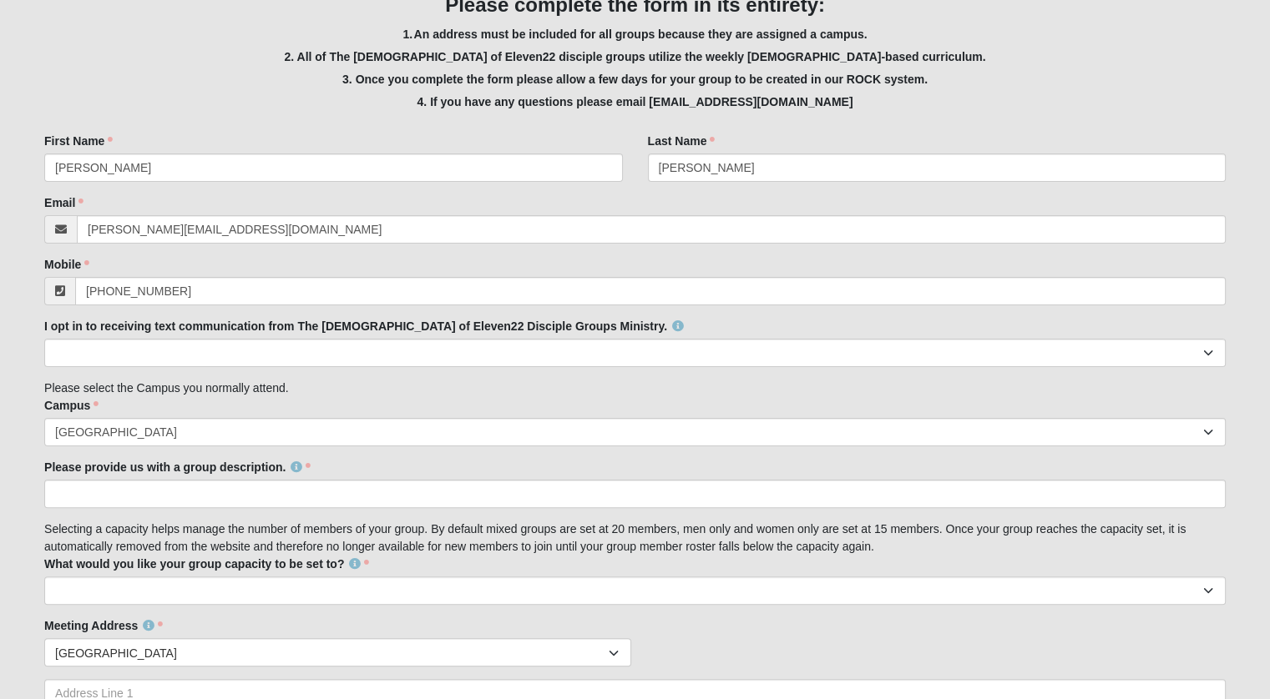
scroll to position [334, 0]
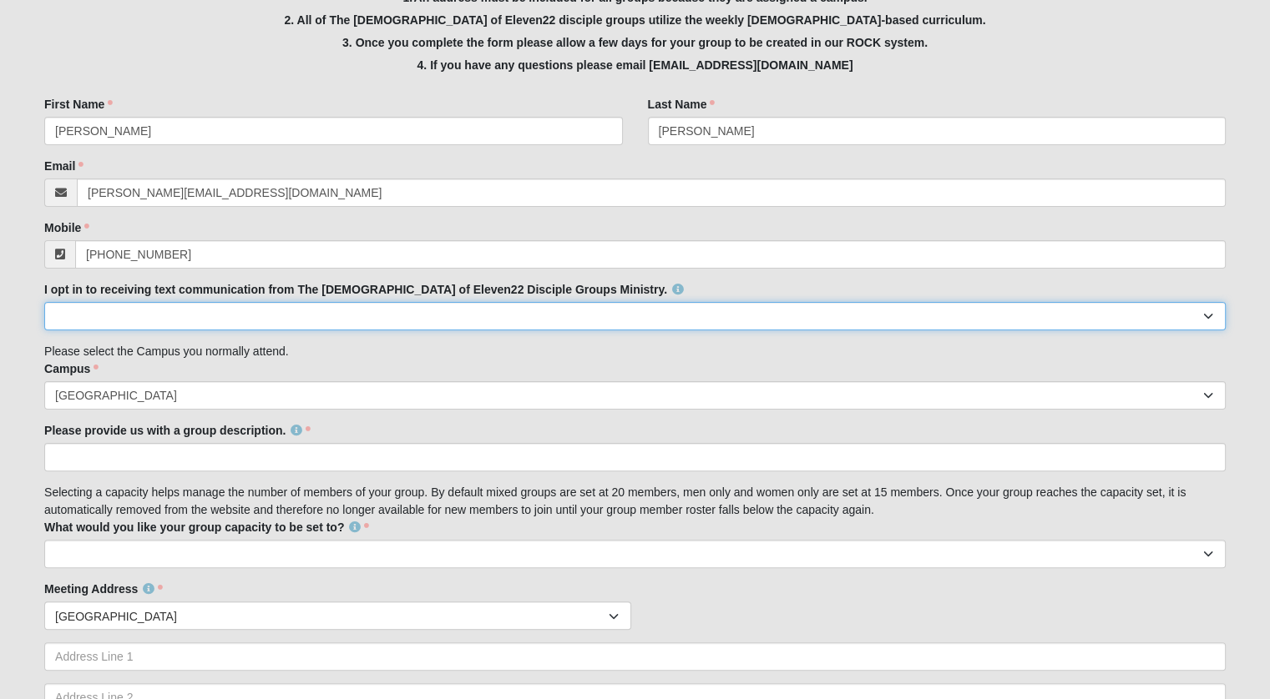
click at [60, 318] on select "Yes No" at bounding box center [634, 316] width 1181 height 28
select select "Yes"
click at [44, 302] on select "Yes No" at bounding box center [634, 316] width 1181 height 28
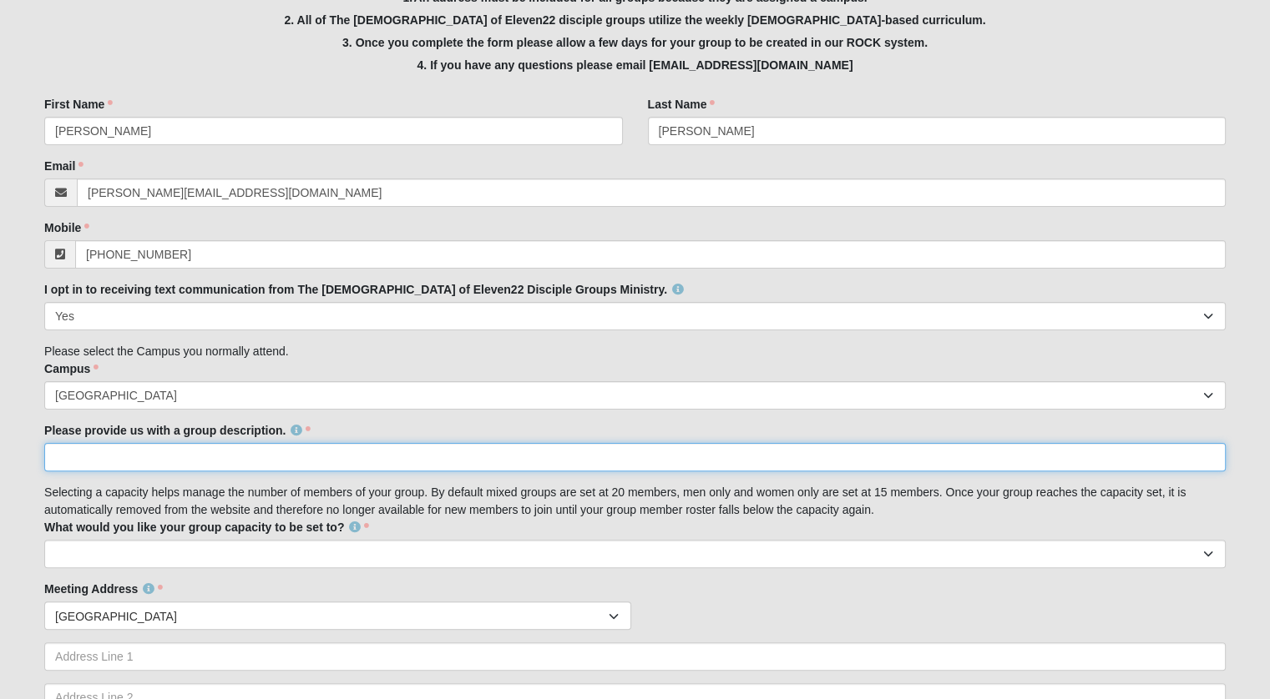
click at [75, 458] on input "Please provide us with a group description." at bounding box center [634, 457] width 1181 height 28
paste input "A welcoming group for women to share life and grow in faith together"
drag, startPoint x: 447, startPoint y: 452, endPoint x: 0, endPoint y: 462, distance: 446.7
click at [0, 462] on form "Hello [PERSON_NAME] My Account Log Out Disciple Group Leader Set Up Form Events…" at bounding box center [635, 640] width 1270 height 1906
paste input "This is a friendly space for women to come together, build community, and grow …"
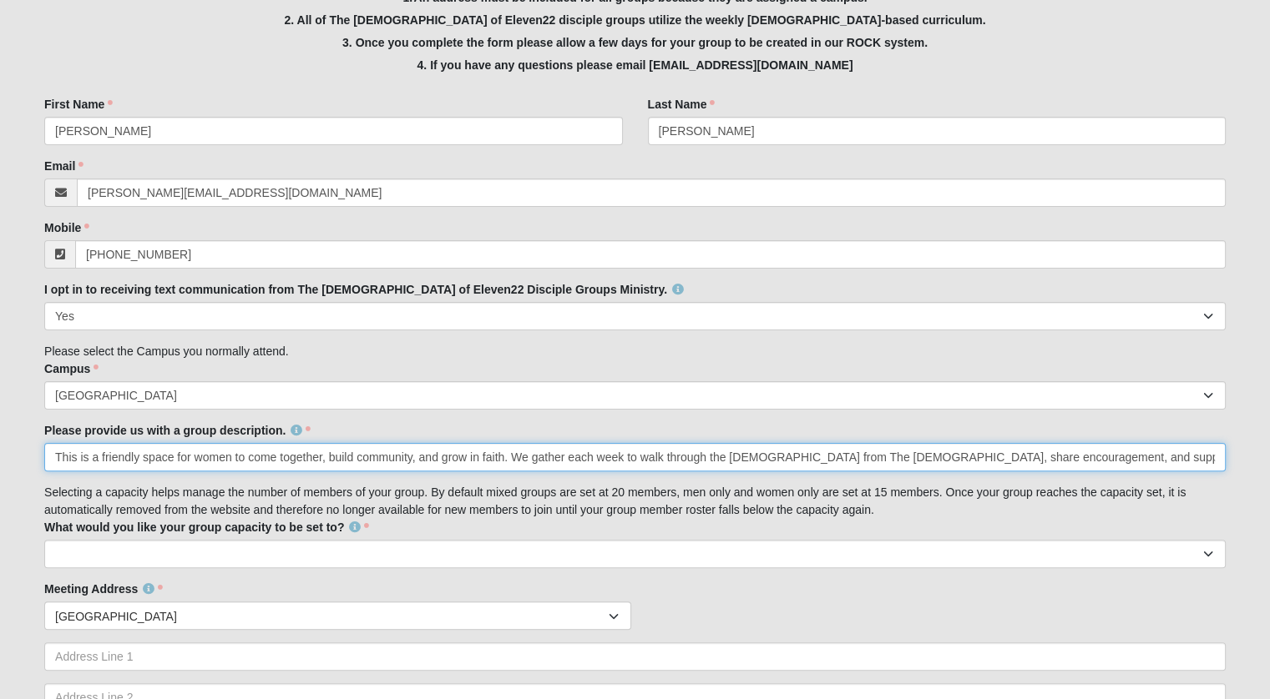
scroll to position [0, 1831]
click at [59, 455] on input "This is a friendly space for women to come together, build community, and grow …" at bounding box center [634, 457] width 1181 height 28
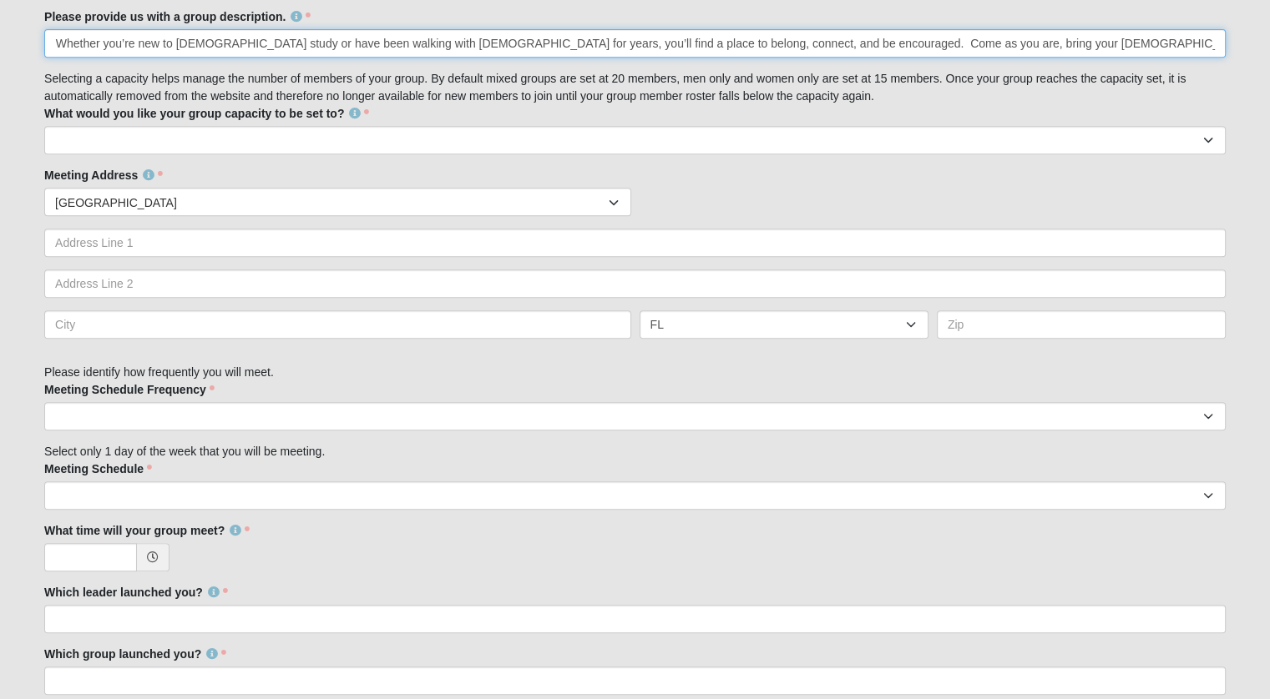
scroll to position [751, 0]
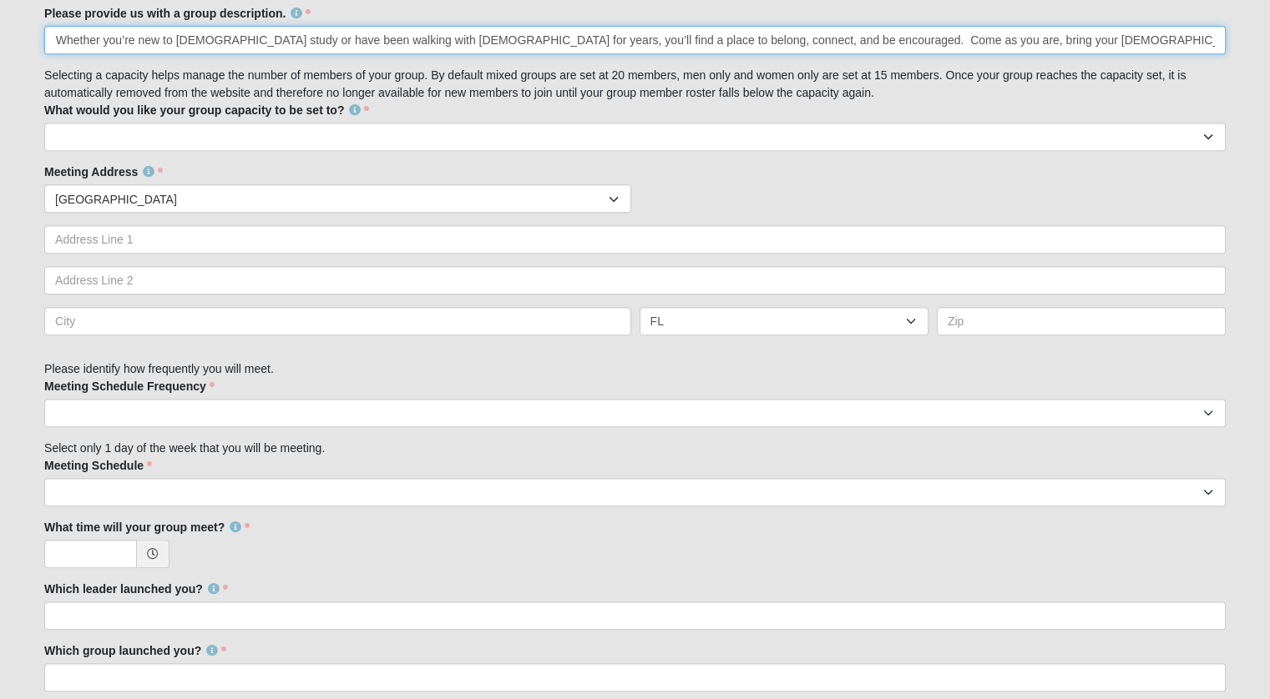
type input "This is a friendly space for women to come together, build community, and grow …"
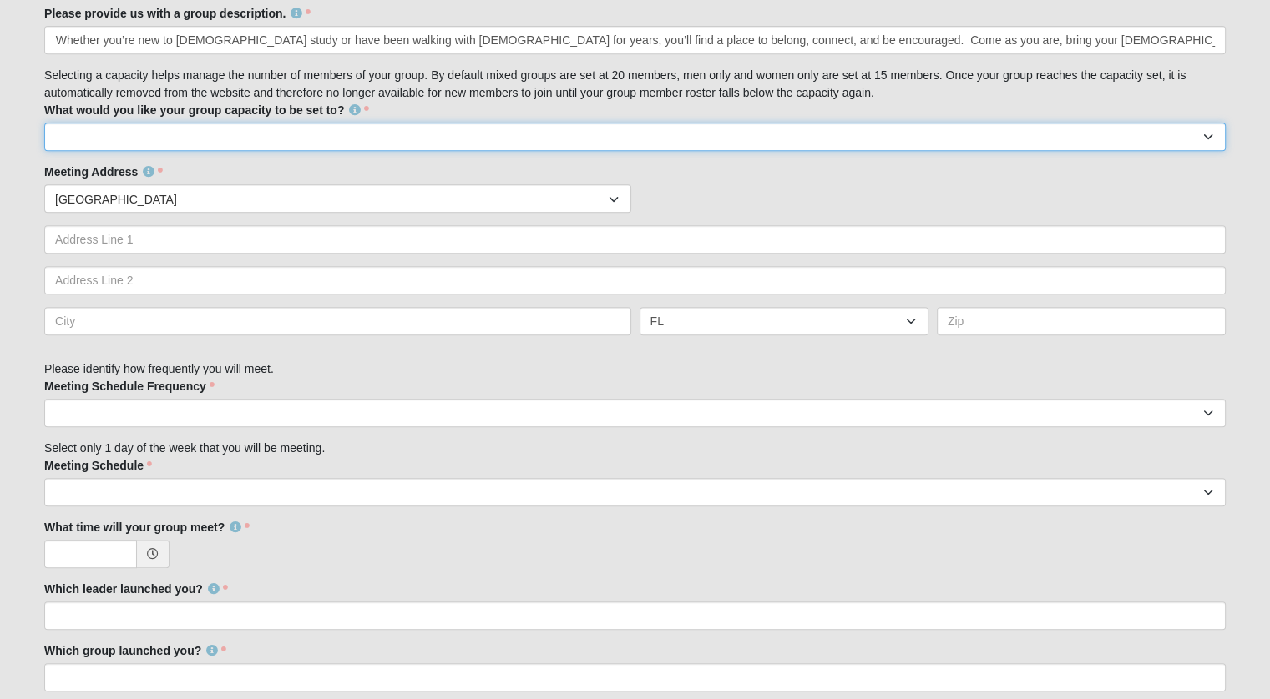
click at [81, 131] on select "10 15 20 25" at bounding box center [634, 137] width 1181 height 28
select select "15"
click at [44, 123] on select "10 15 20 25" at bounding box center [634, 137] width 1181 height 28
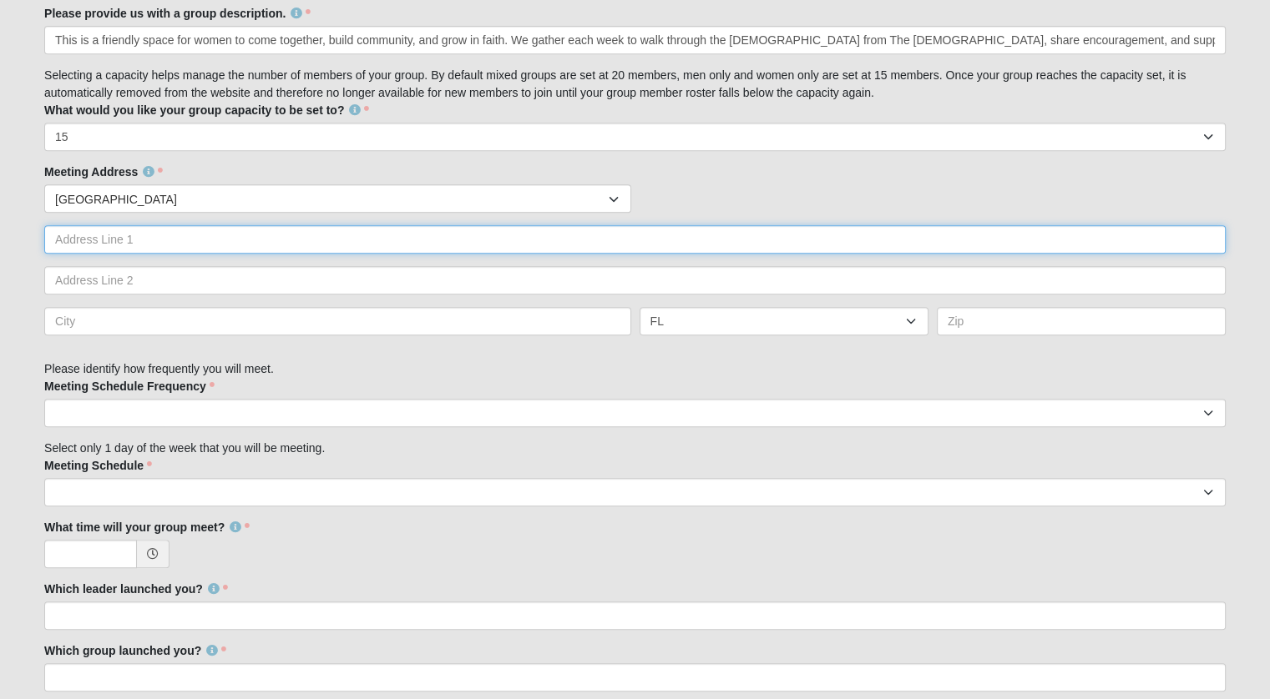
click at [85, 245] on input "text" at bounding box center [634, 239] width 1181 height 28
type input "[STREET_ADDRESS]"
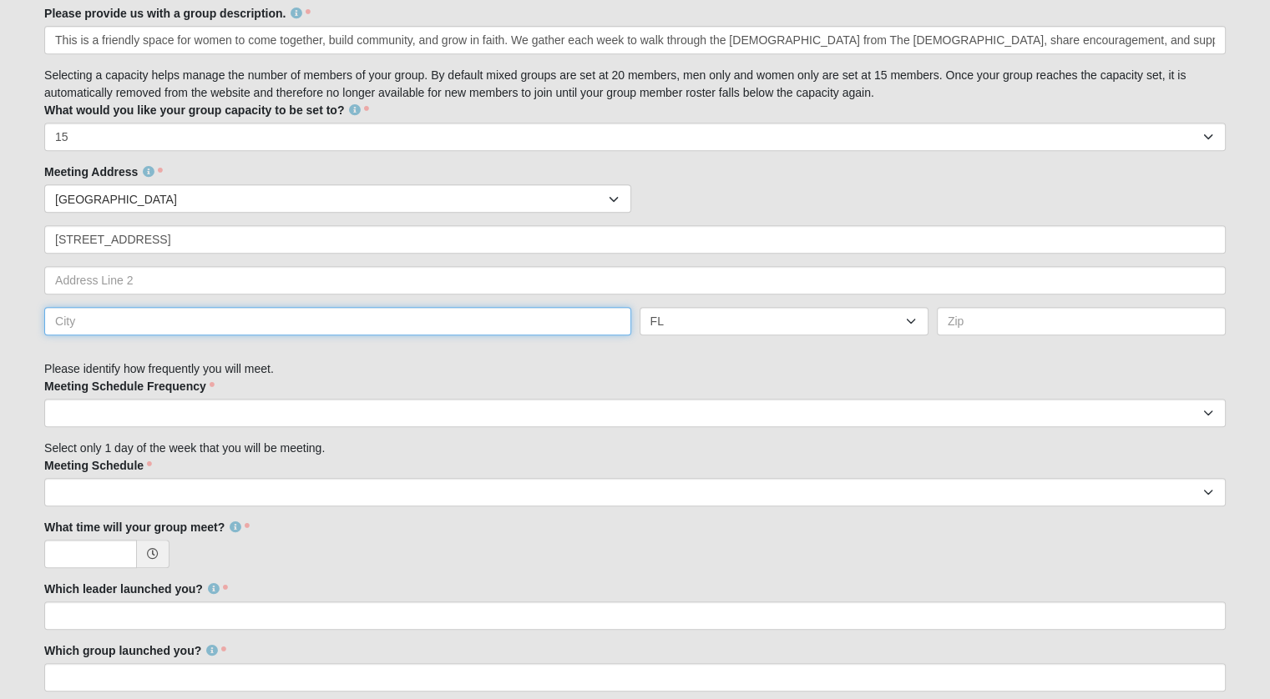
type input "[GEOGRAPHIC_DATA]"
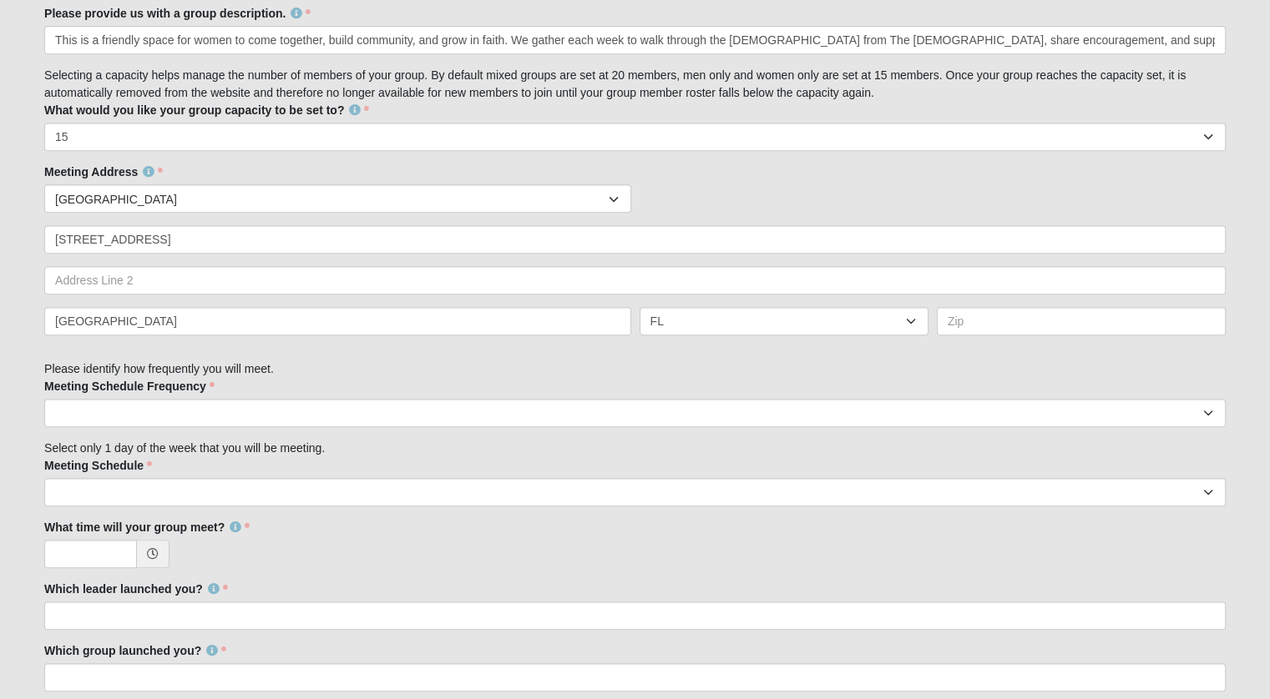
type input "32225"
type input "9:30 AM"
type input "[PERSON_NAME]"
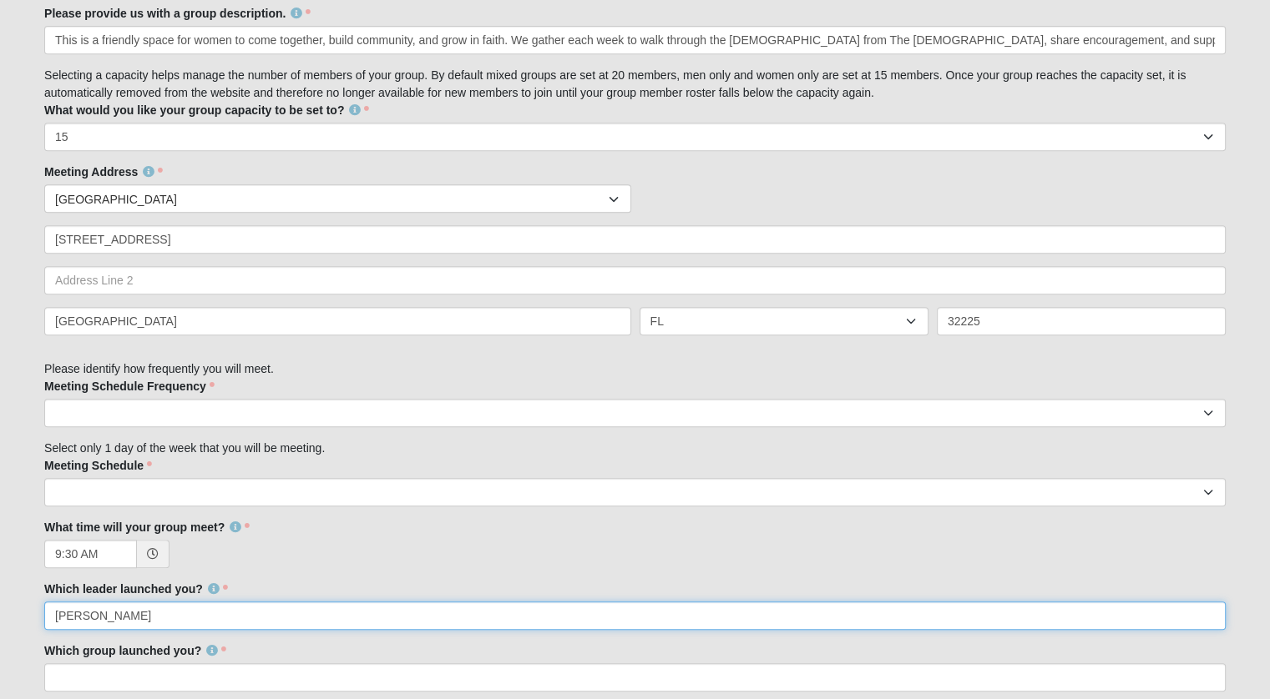
type input "[PERSON_NAME] and [PERSON_NAME] in [GEOGRAPHIC_DATA] 32266"
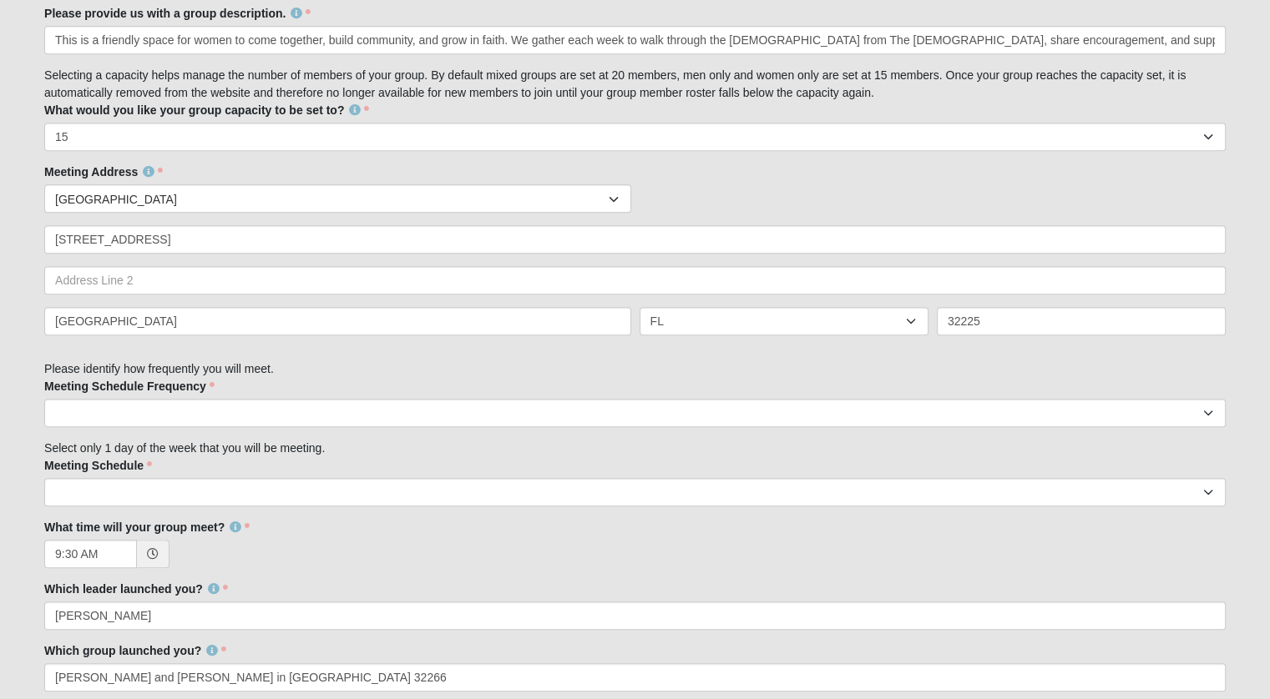
type input "My mom, [PERSON_NAME], will be a frequent guest."
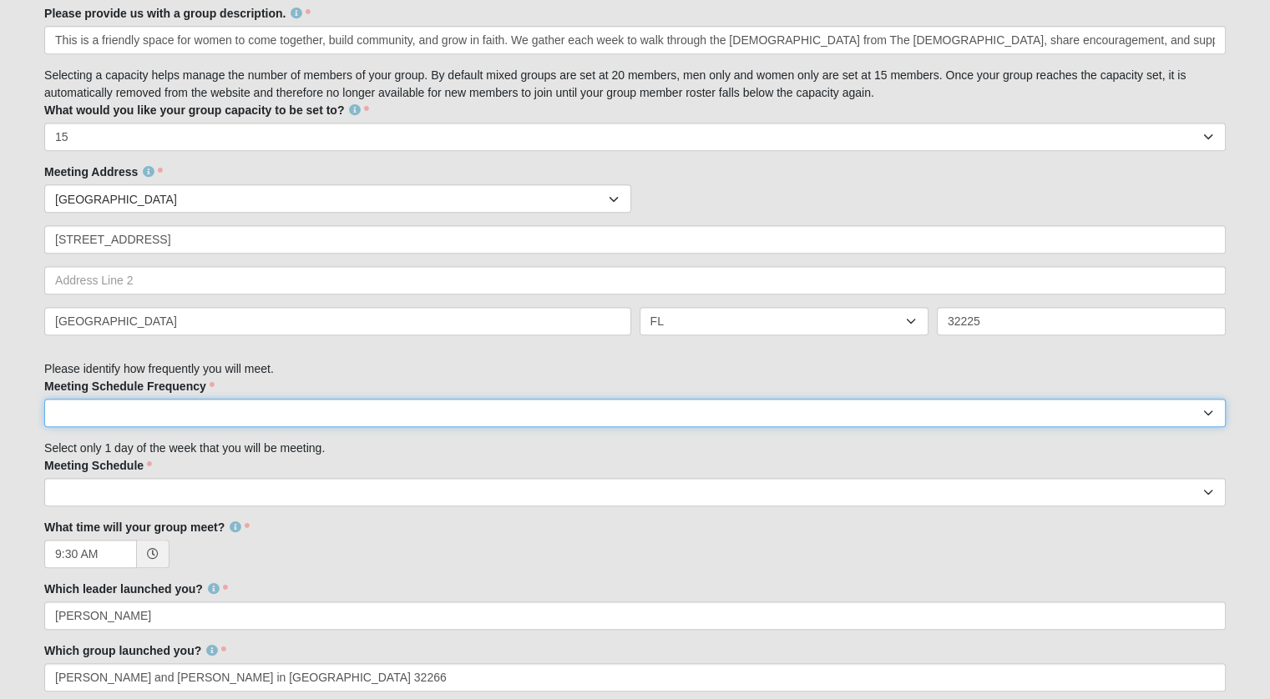
click at [118, 420] on select "weekly biweekly monthly" at bounding box center [634, 413] width 1181 height 28
select select "weekly"
click at [44, 399] on select "weekly biweekly monthly" at bounding box center [634, 413] width 1181 height 28
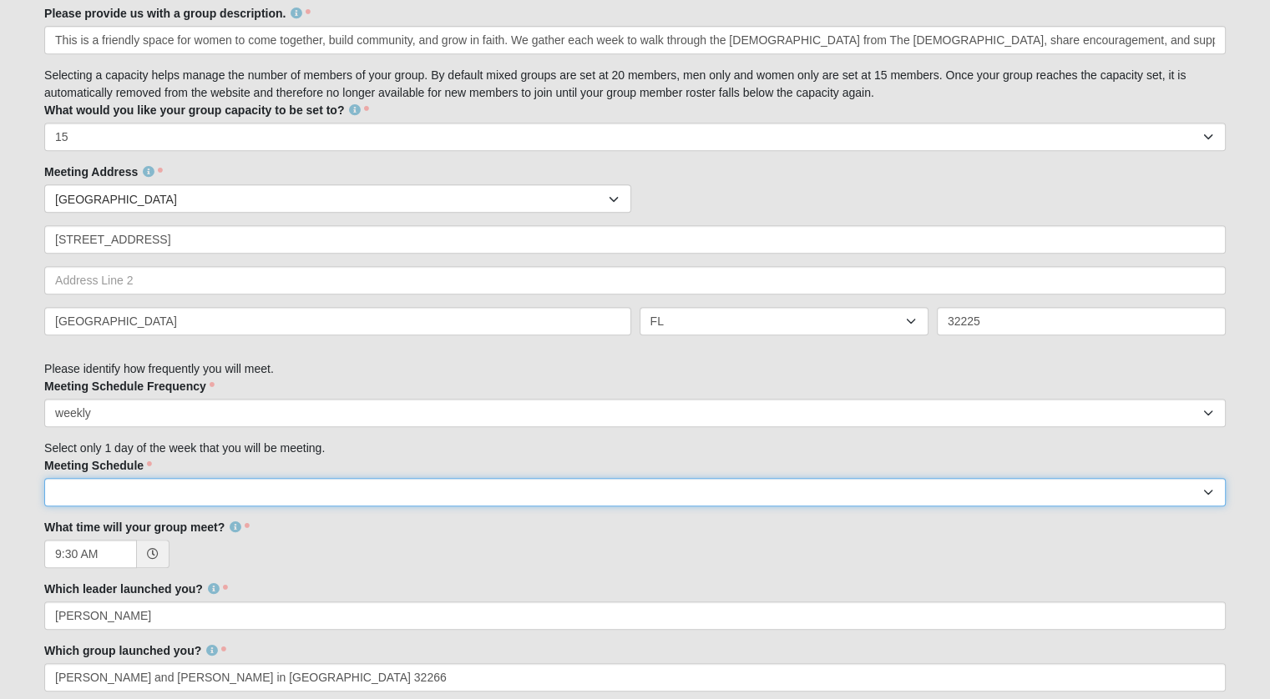
click at [86, 491] on select "[DATE] [DATE] [DATE] [DATE] [DATE] [DATE] [DATE]" at bounding box center [634, 492] width 1181 height 28
select select "2"
click at [44, 478] on select "[DATE] [DATE] [DATE] [DATE] [DATE] [DATE] [DATE]" at bounding box center [634, 492] width 1181 height 28
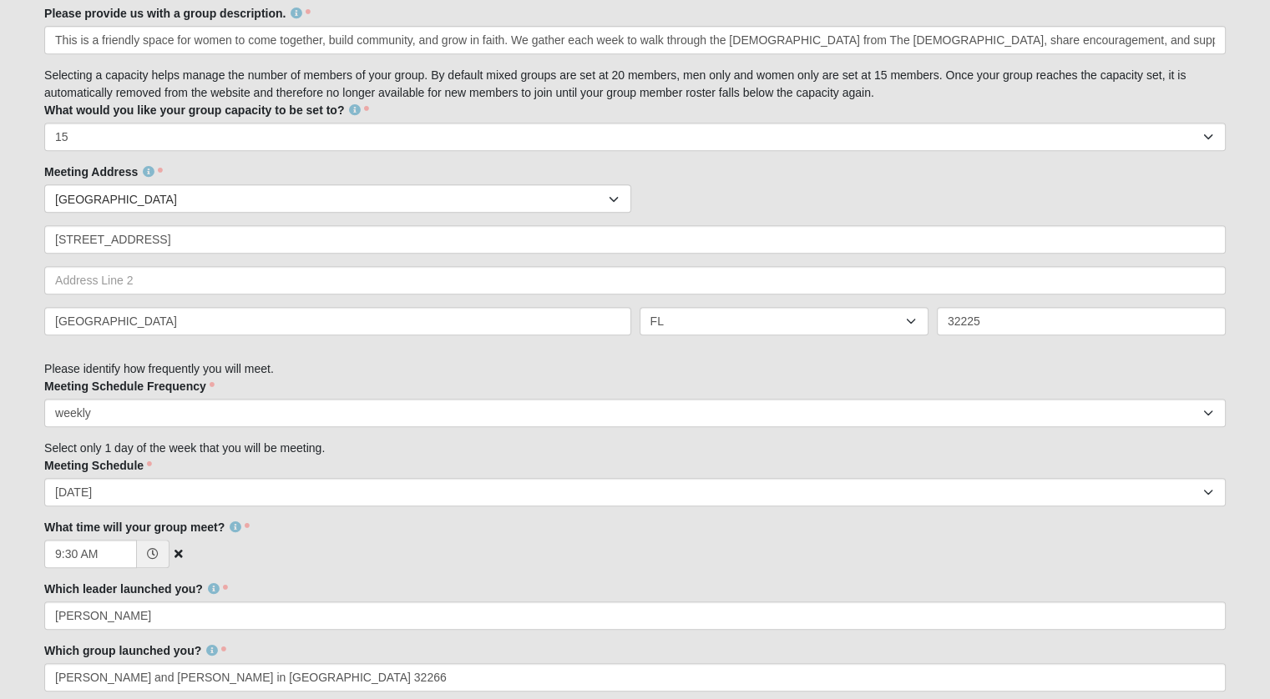
click at [289, 553] on div "9:30 AM" at bounding box center [634, 554] width 1181 height 28
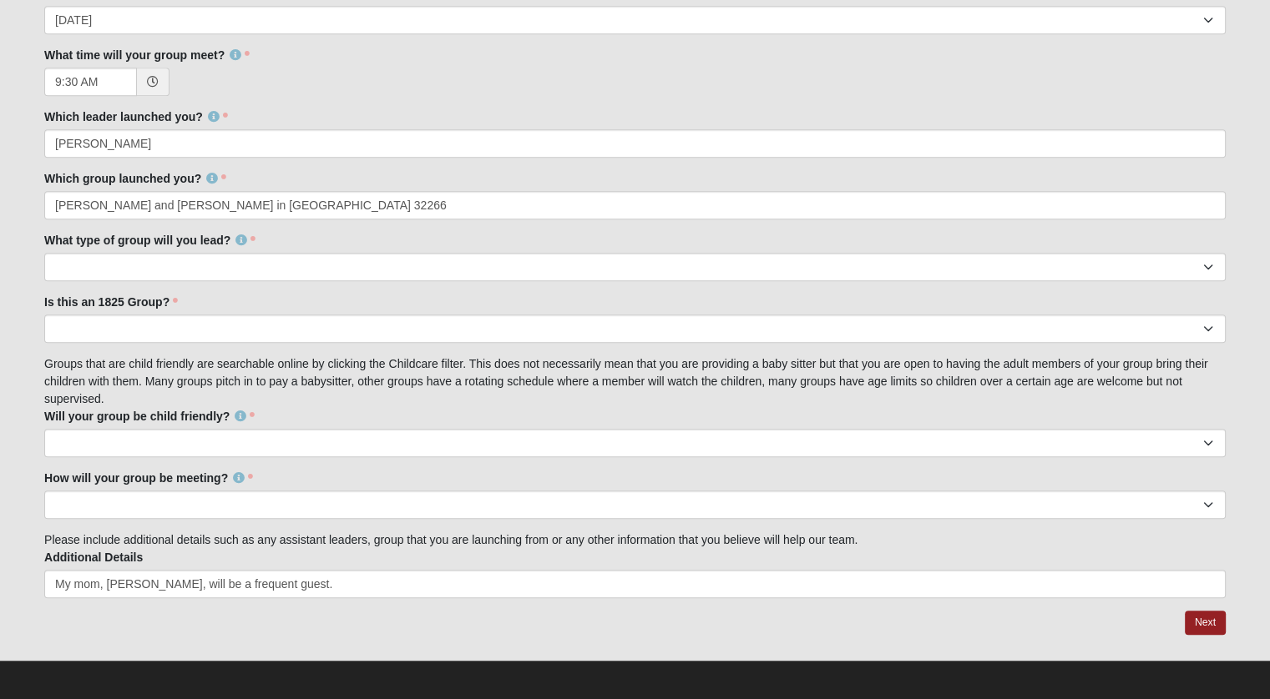
scroll to position [1228, 0]
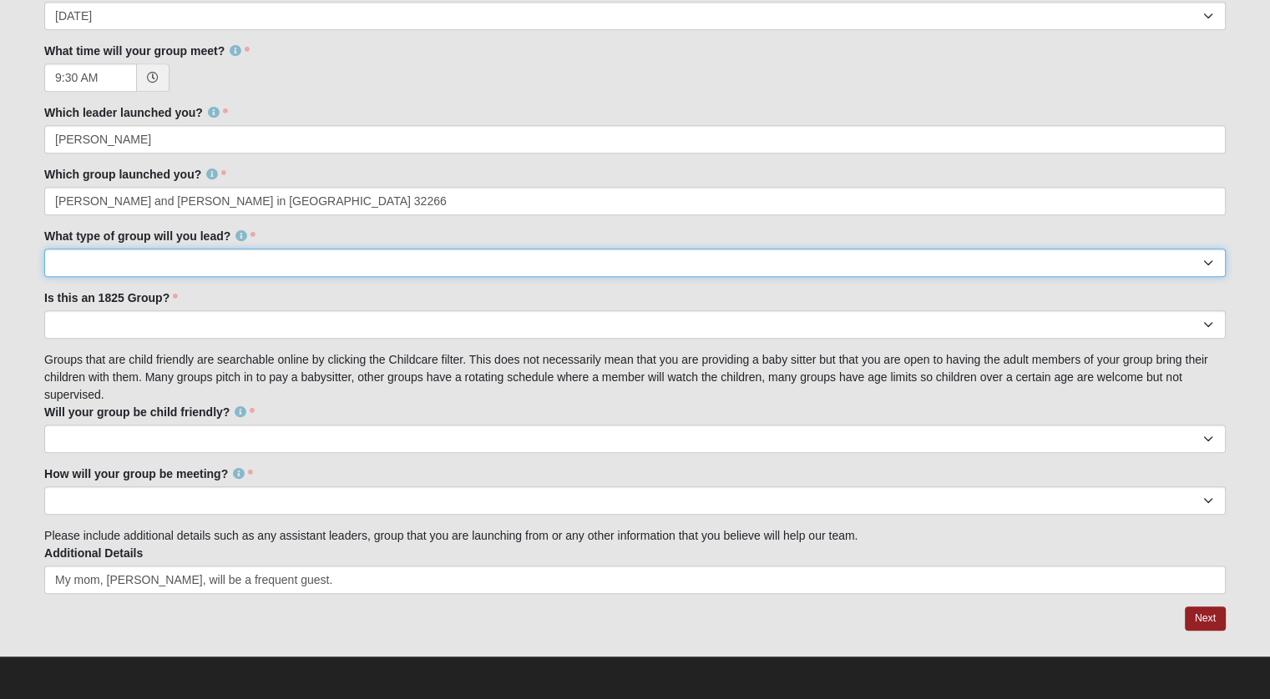
click at [204, 268] on select "Mens Womens Mixed" at bounding box center [634, 263] width 1181 height 28
select select "1F90574A-4510-469F-BDE5-929B0B570BE6"
click at [44, 249] on select "Mens Womens Mixed" at bounding box center [634, 263] width 1181 height 28
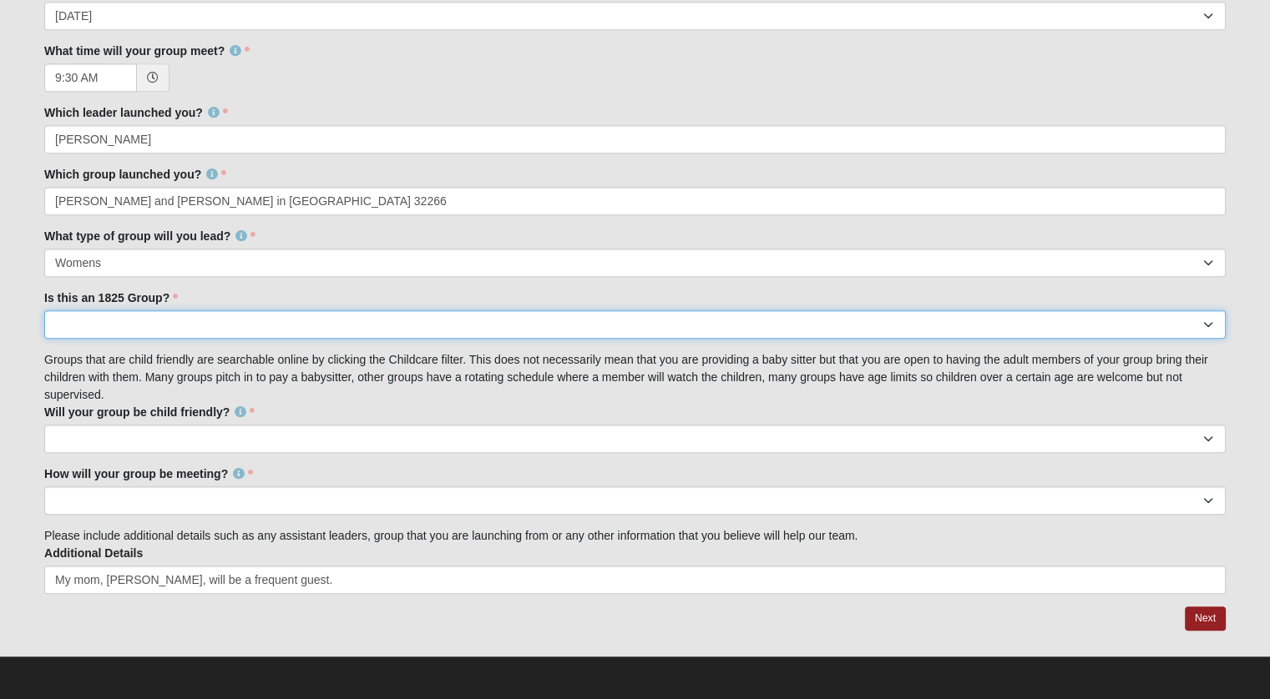
click at [97, 328] on select "No Yes" at bounding box center [634, 325] width 1181 height 28
select select "False"
click at [44, 311] on select "No Yes" at bounding box center [634, 325] width 1181 height 28
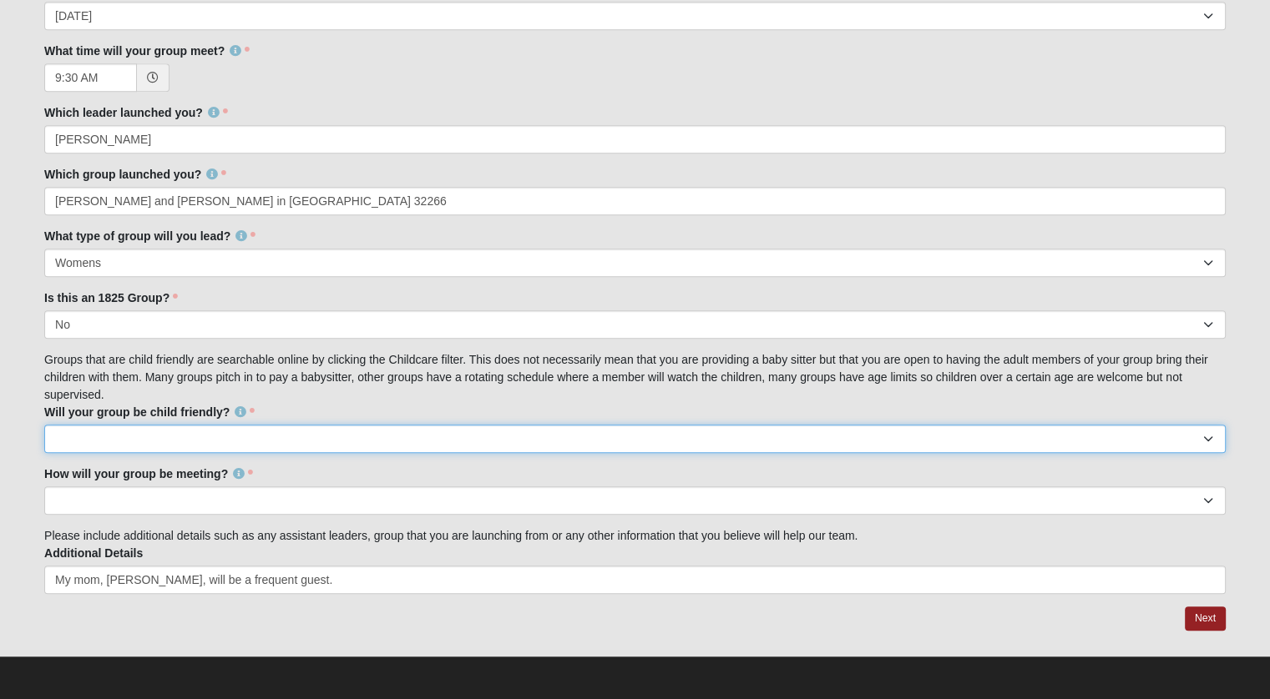
click at [90, 442] on select "No Yes" at bounding box center [634, 439] width 1181 height 28
select select "False"
click at [44, 425] on select "No Yes" at bounding box center [634, 439] width 1181 height 28
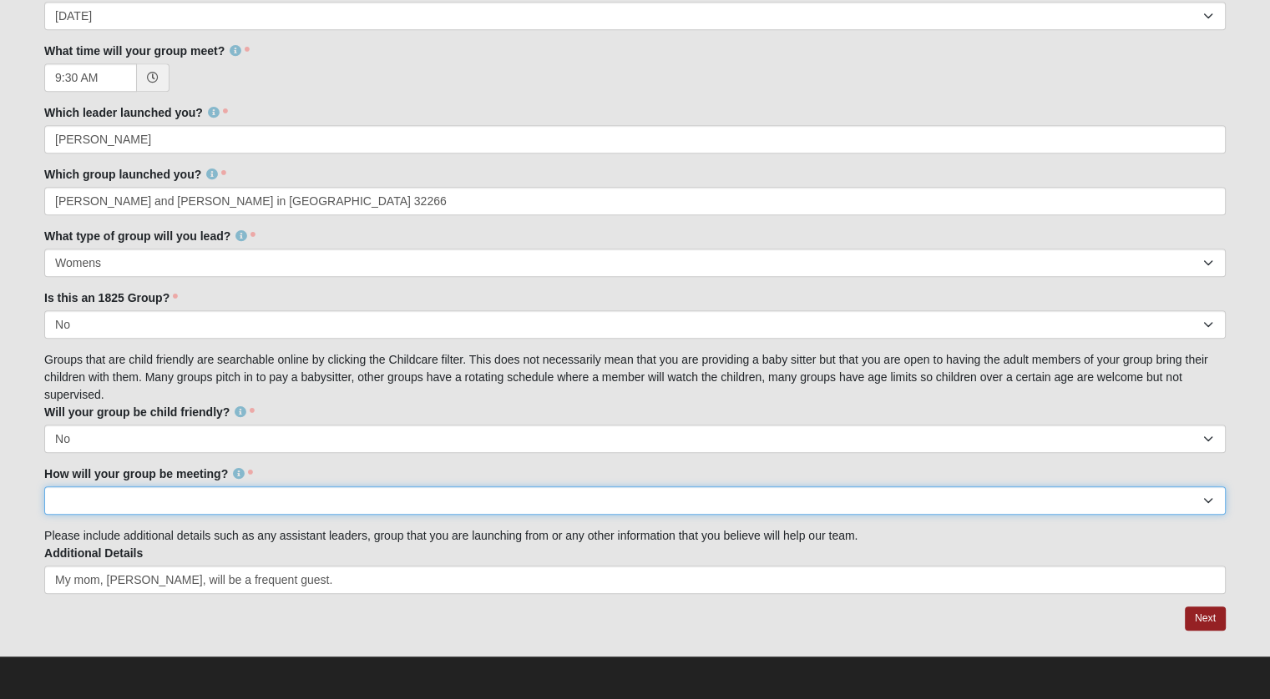
click at [70, 496] on select "In Person Virtual" at bounding box center [634, 501] width 1181 height 28
select select "1596"
click at [44, 487] on select "In Person Virtual" at bounding box center [634, 501] width 1181 height 28
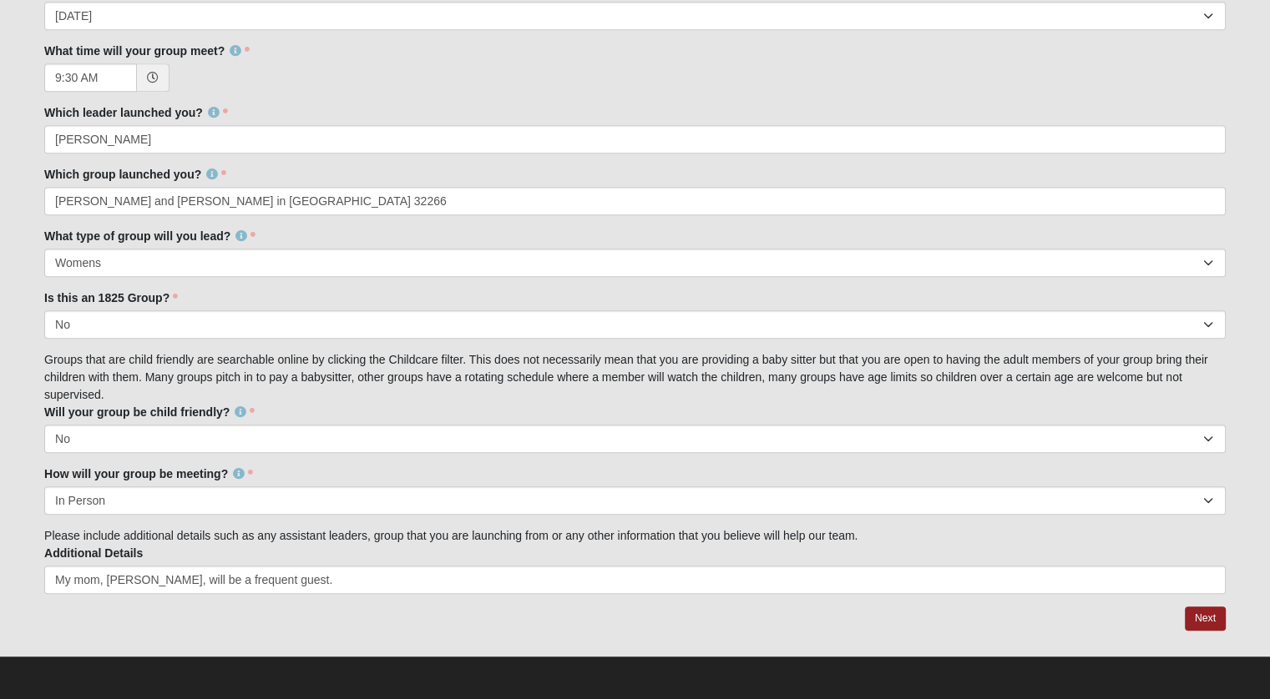
click at [323, 564] on div "Additional Details My mom, [PERSON_NAME], will be a frequent guest." at bounding box center [634, 569] width 1181 height 49
click at [1216, 622] on link "Next" at bounding box center [1204, 619] width 41 height 24
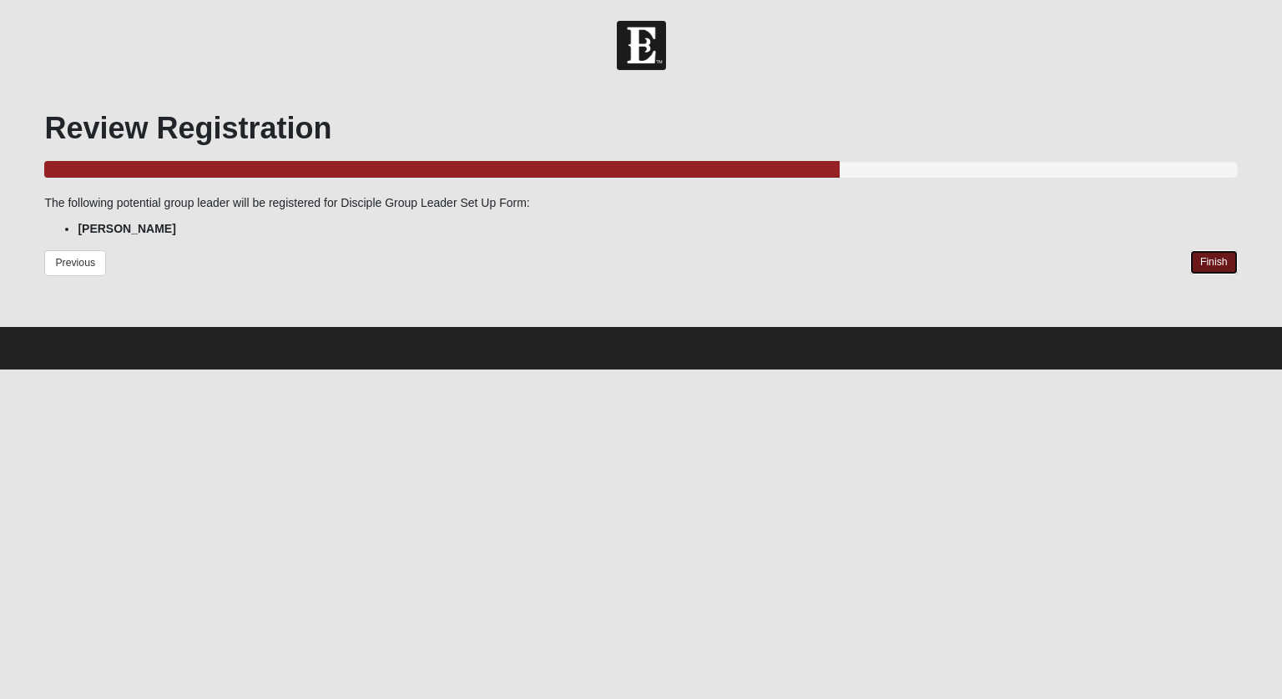
click at [1218, 265] on link "Finish" at bounding box center [1214, 262] width 48 height 24
